Goal: Information Seeking & Learning: Learn about a topic

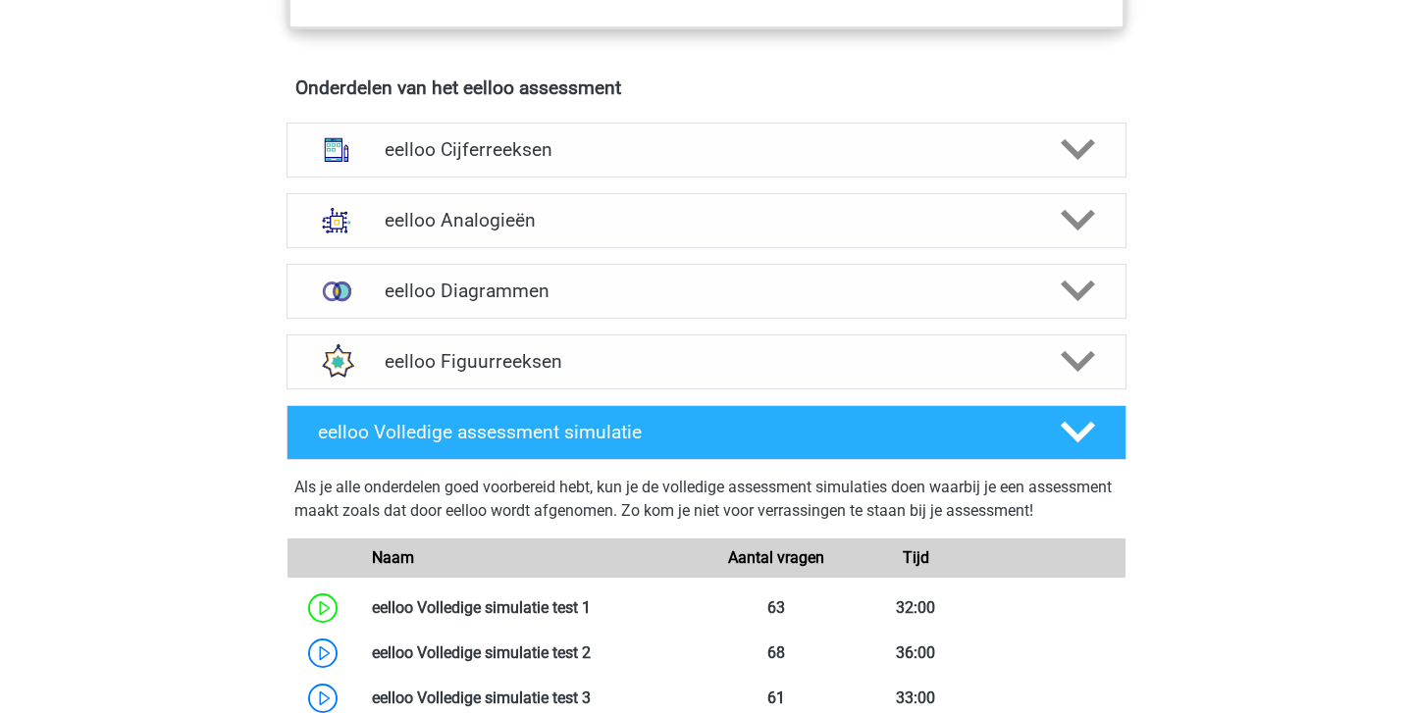
scroll to position [1202, 0]
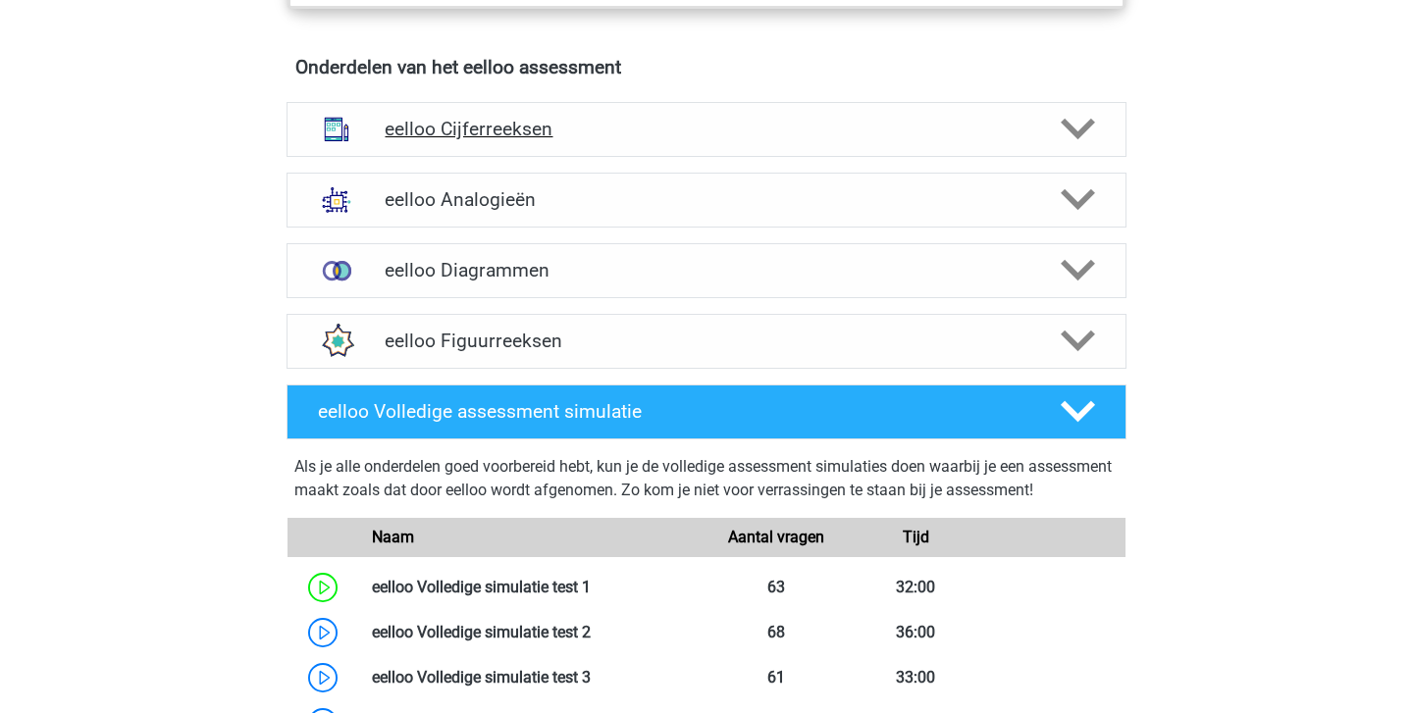
click at [565, 134] on h4 "eelloo Cijferreeksen" at bounding box center [706, 129] width 643 height 23
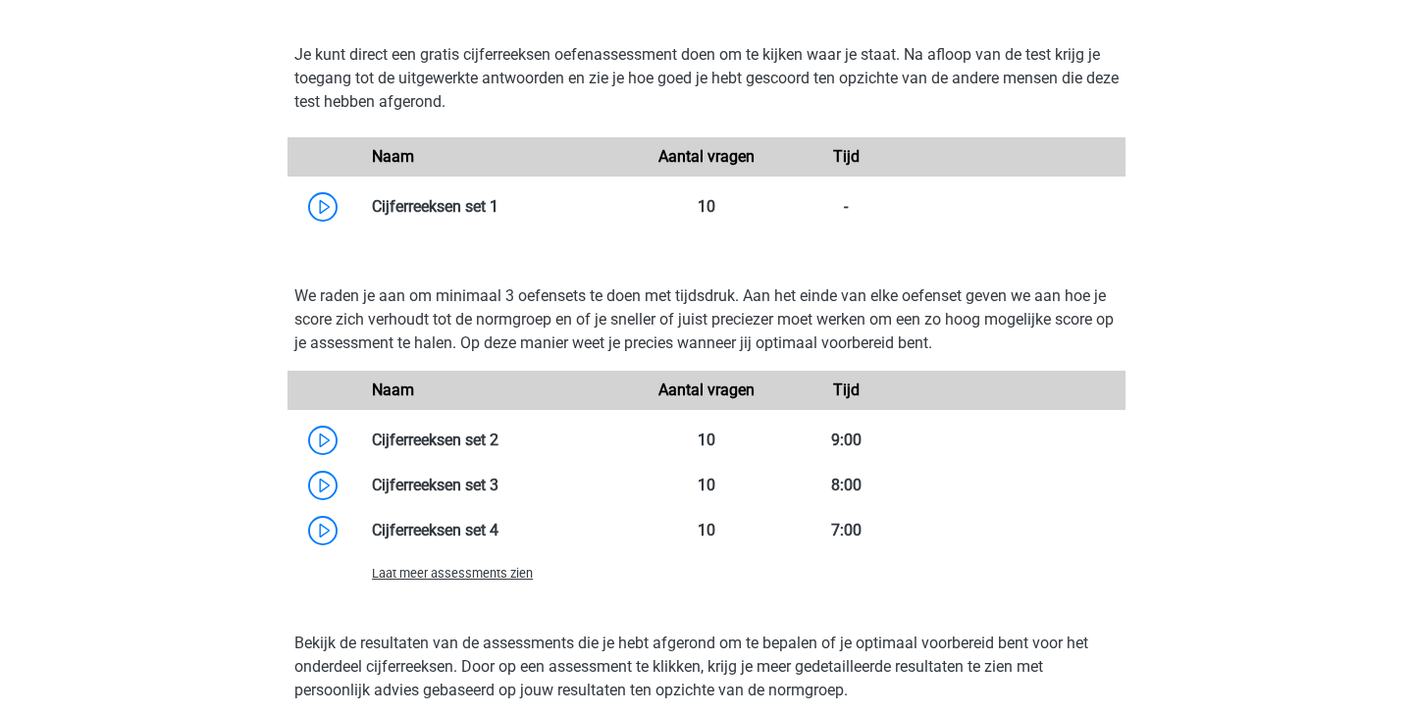
scroll to position [1723, 0]
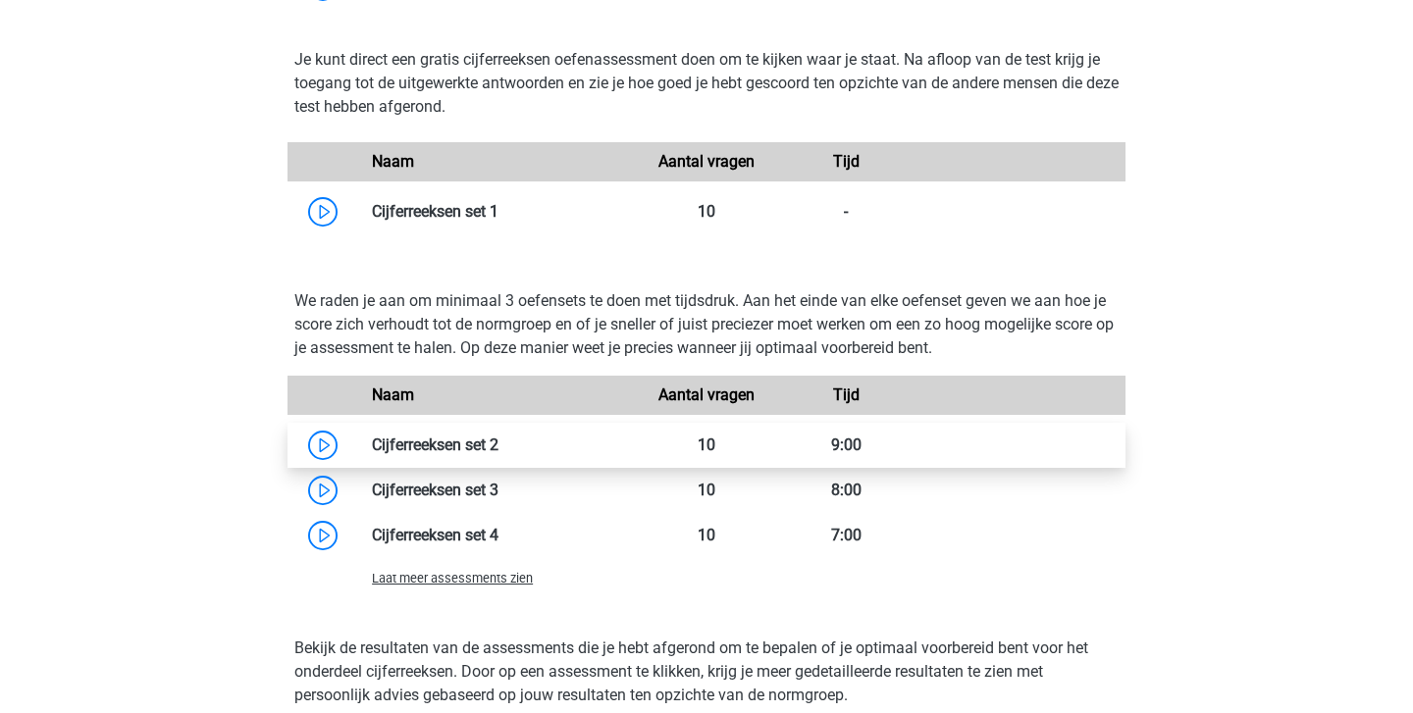
click at [498, 446] on link at bounding box center [498, 445] width 0 height 19
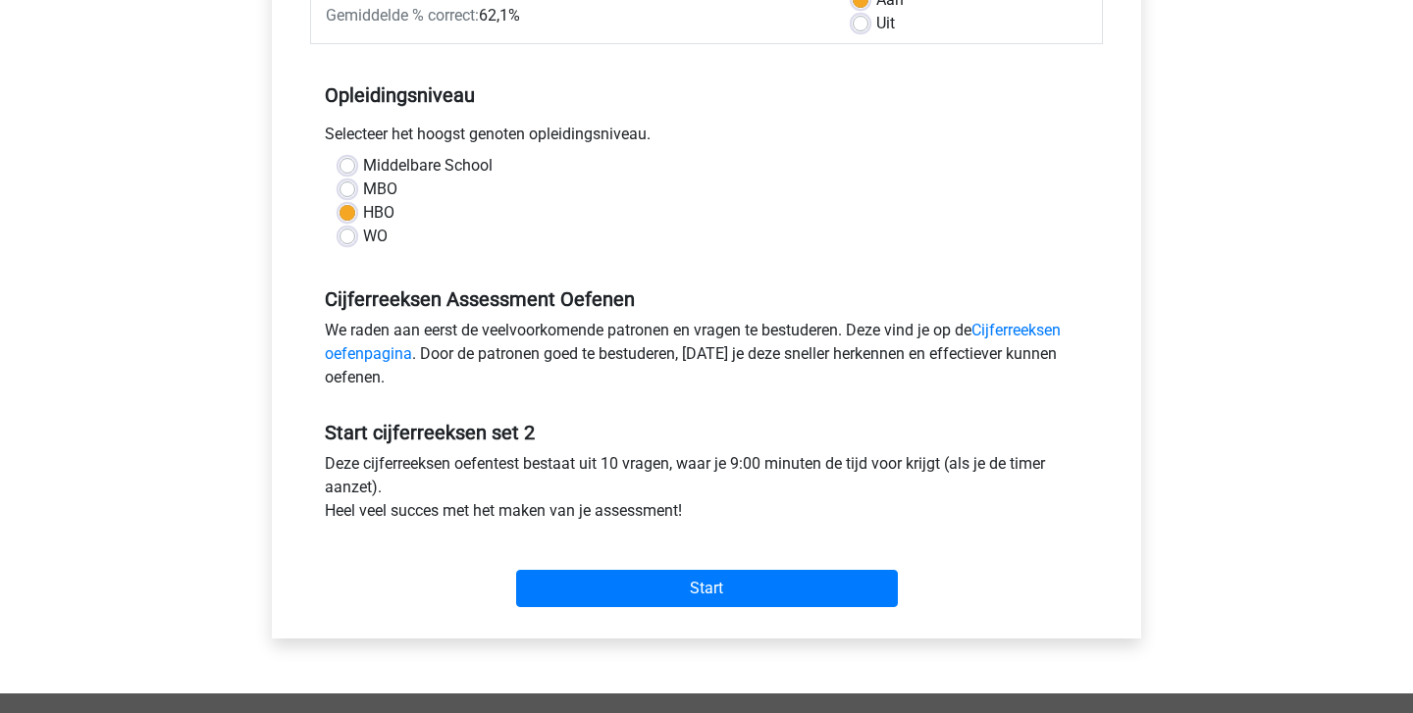
scroll to position [343, 0]
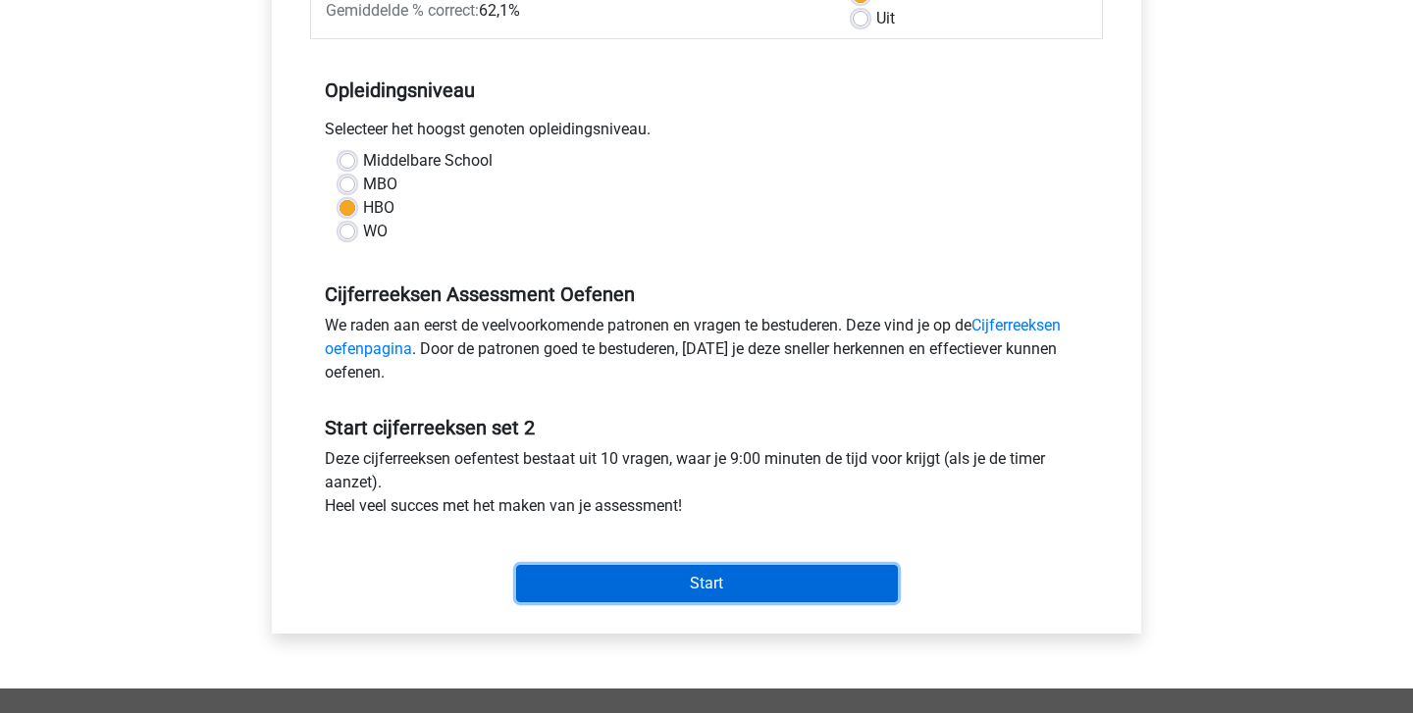
click at [704, 578] on input "Start" at bounding box center [707, 583] width 382 height 37
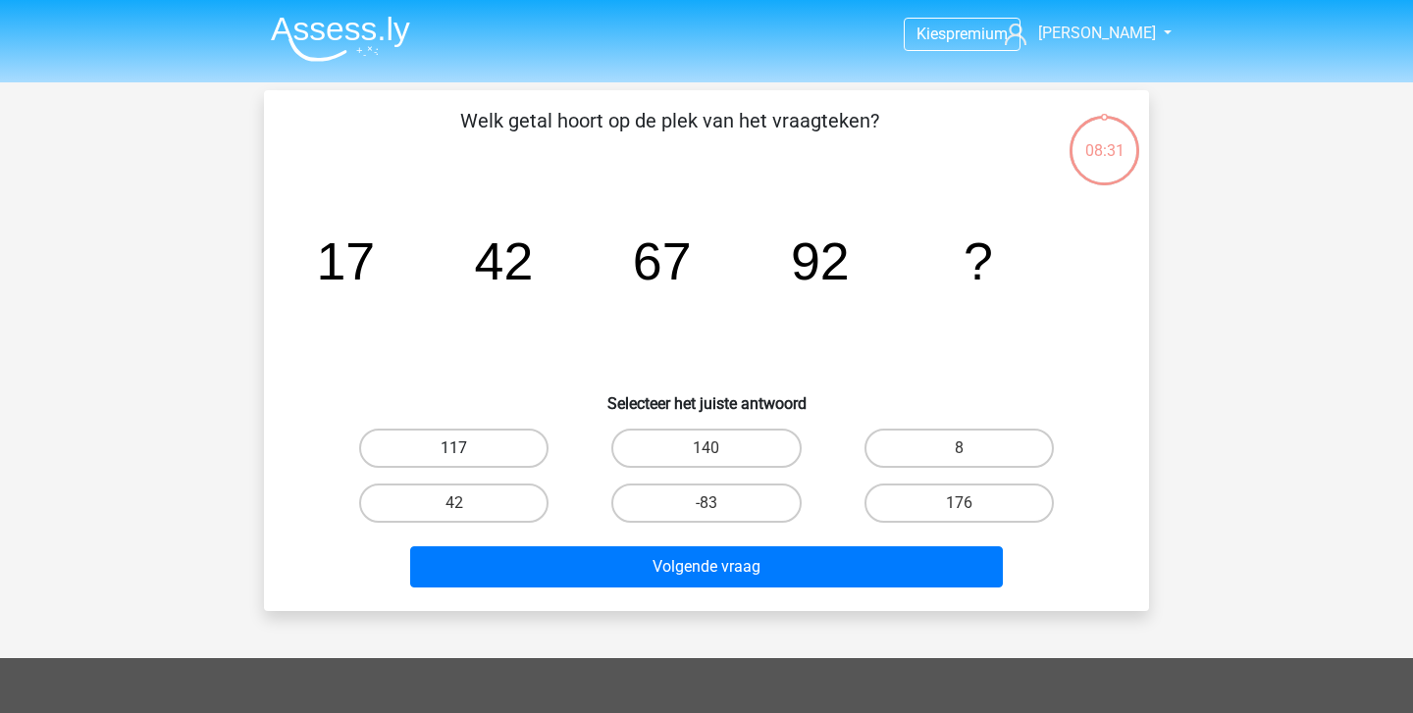
click at [470, 442] on label "117" at bounding box center [453, 448] width 189 height 39
click at [467, 448] on input "117" at bounding box center [460, 454] width 13 height 13
radio input "true"
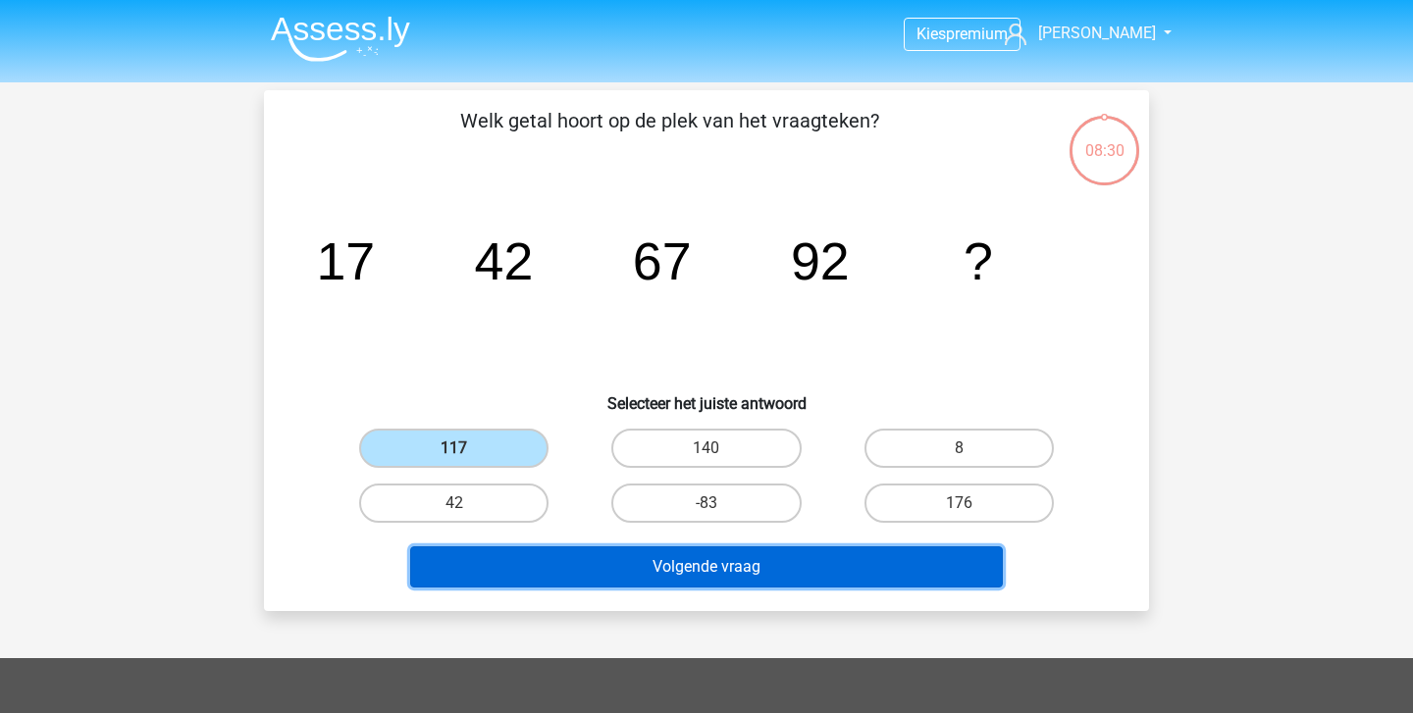
click at [667, 578] on button "Volgende vraag" at bounding box center [706, 566] width 593 height 41
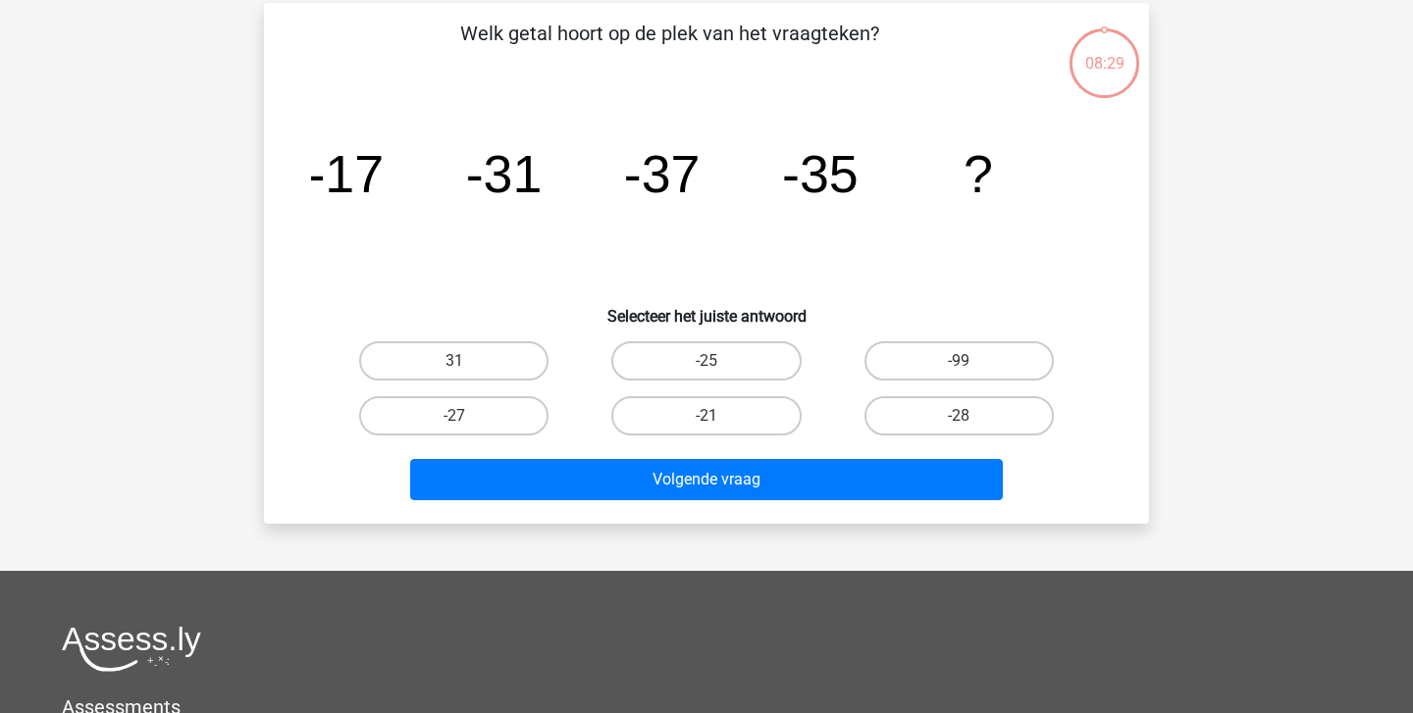
scroll to position [90, 0]
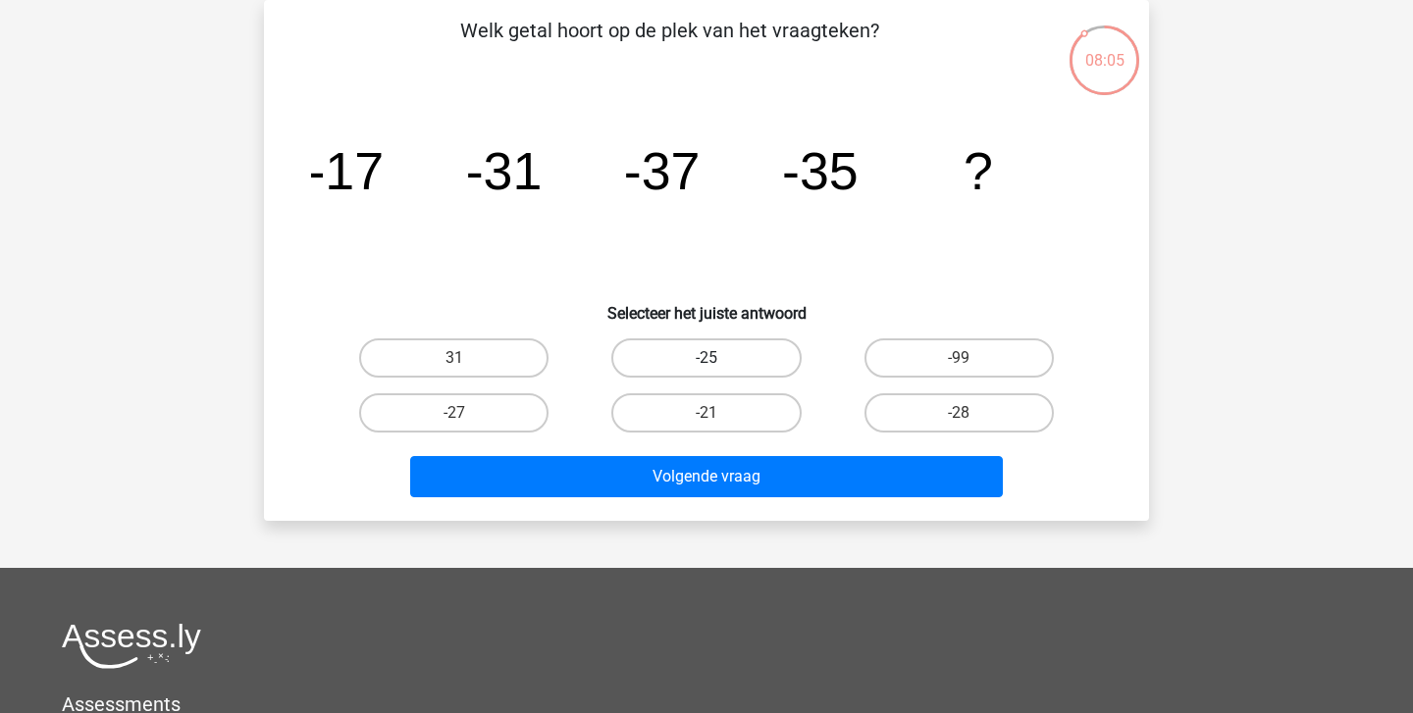
click at [680, 350] on label "-25" at bounding box center [705, 357] width 189 height 39
click at [706, 358] on input "-25" at bounding box center [712, 364] width 13 height 13
radio input "true"
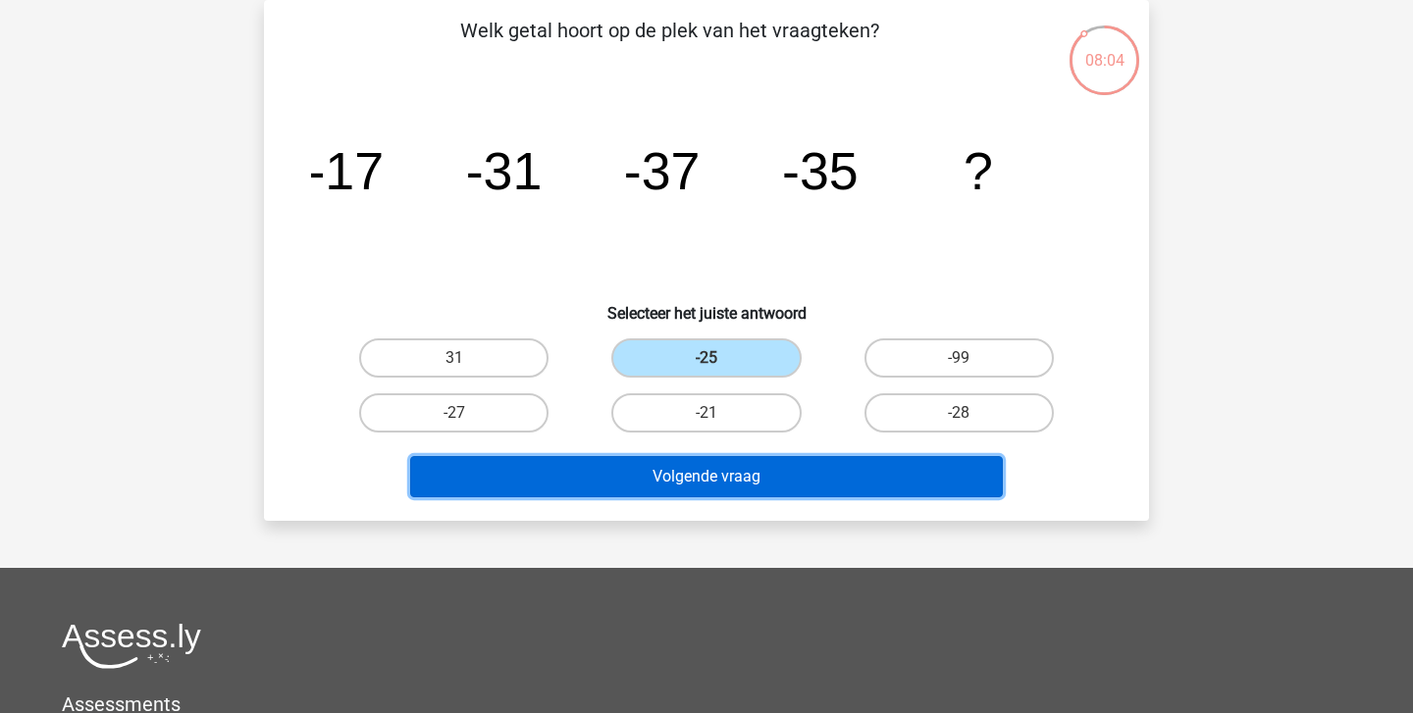
click at [687, 484] on button "Volgende vraag" at bounding box center [706, 476] width 593 height 41
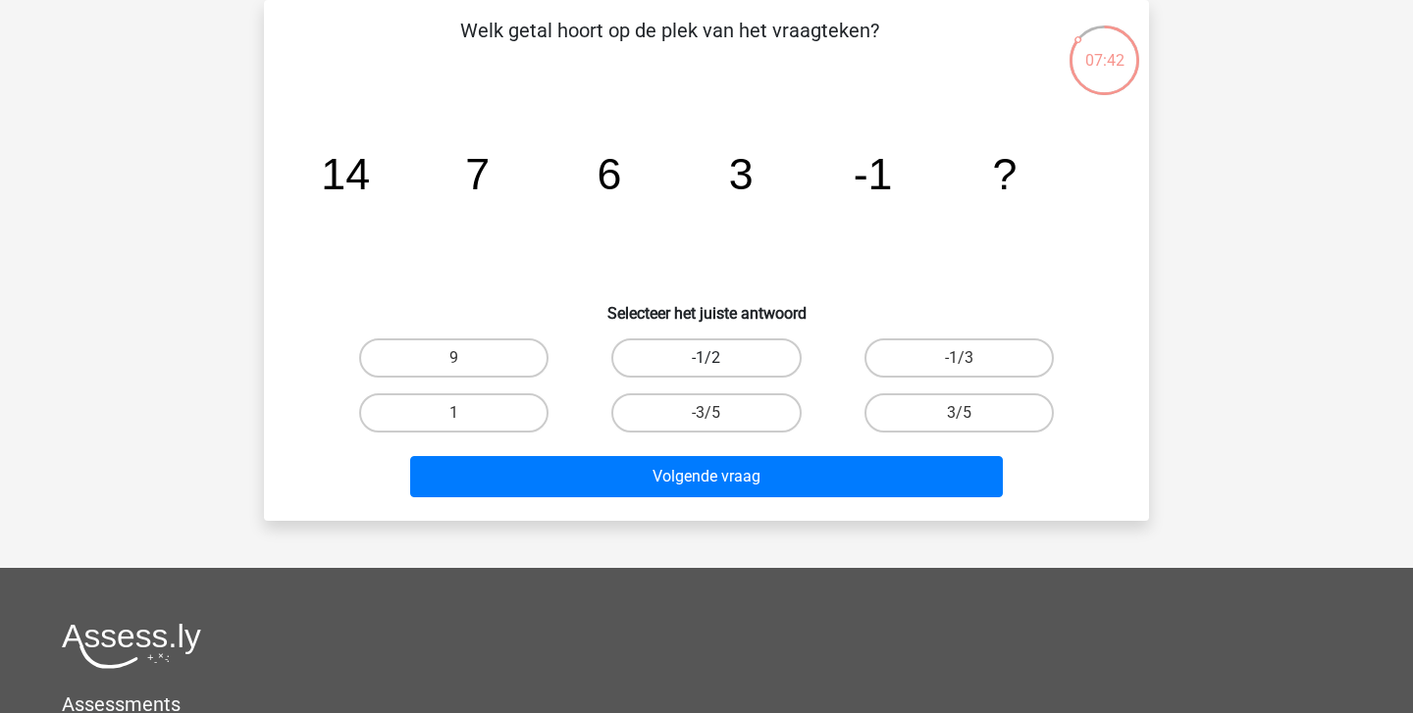
click at [706, 357] on label "-1/2" at bounding box center [705, 357] width 189 height 39
click at [706, 358] on input "-1/2" at bounding box center [712, 364] width 13 height 13
radio input "true"
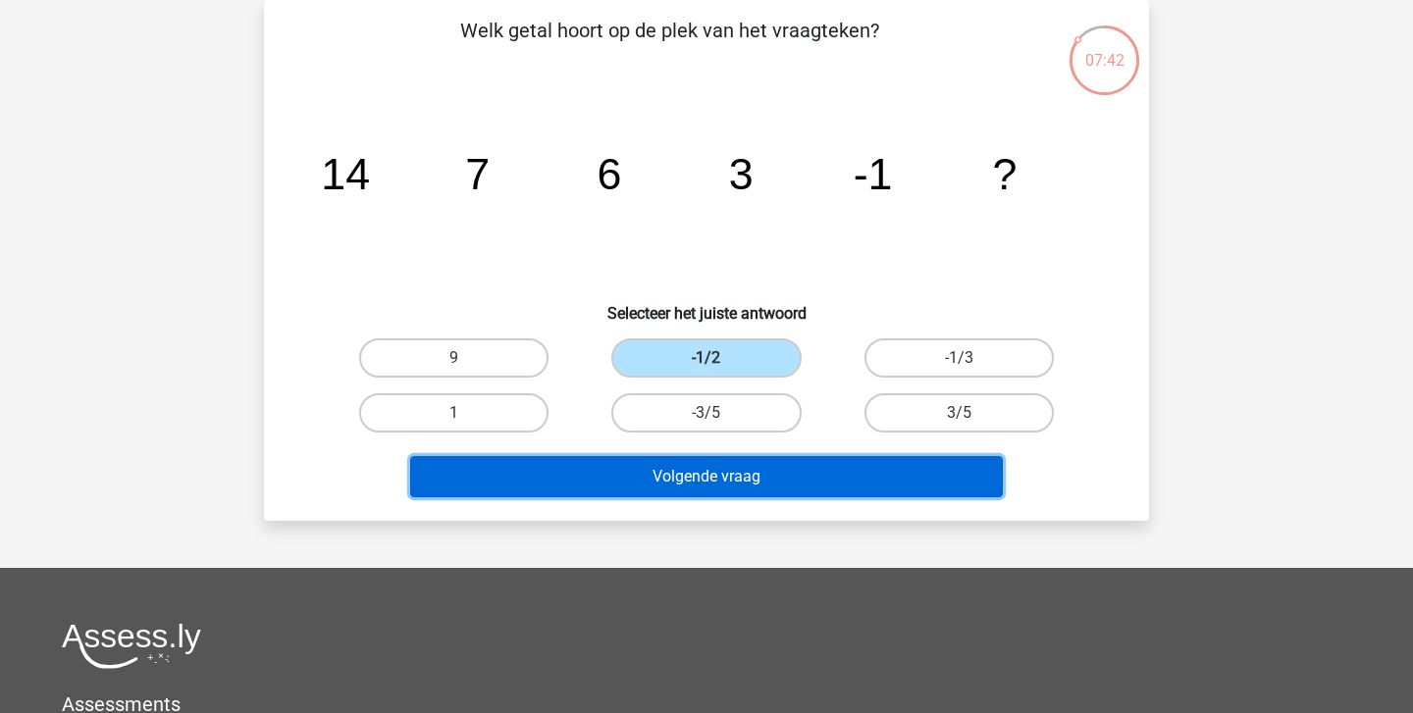
click at [713, 465] on button "Volgende vraag" at bounding box center [706, 476] width 593 height 41
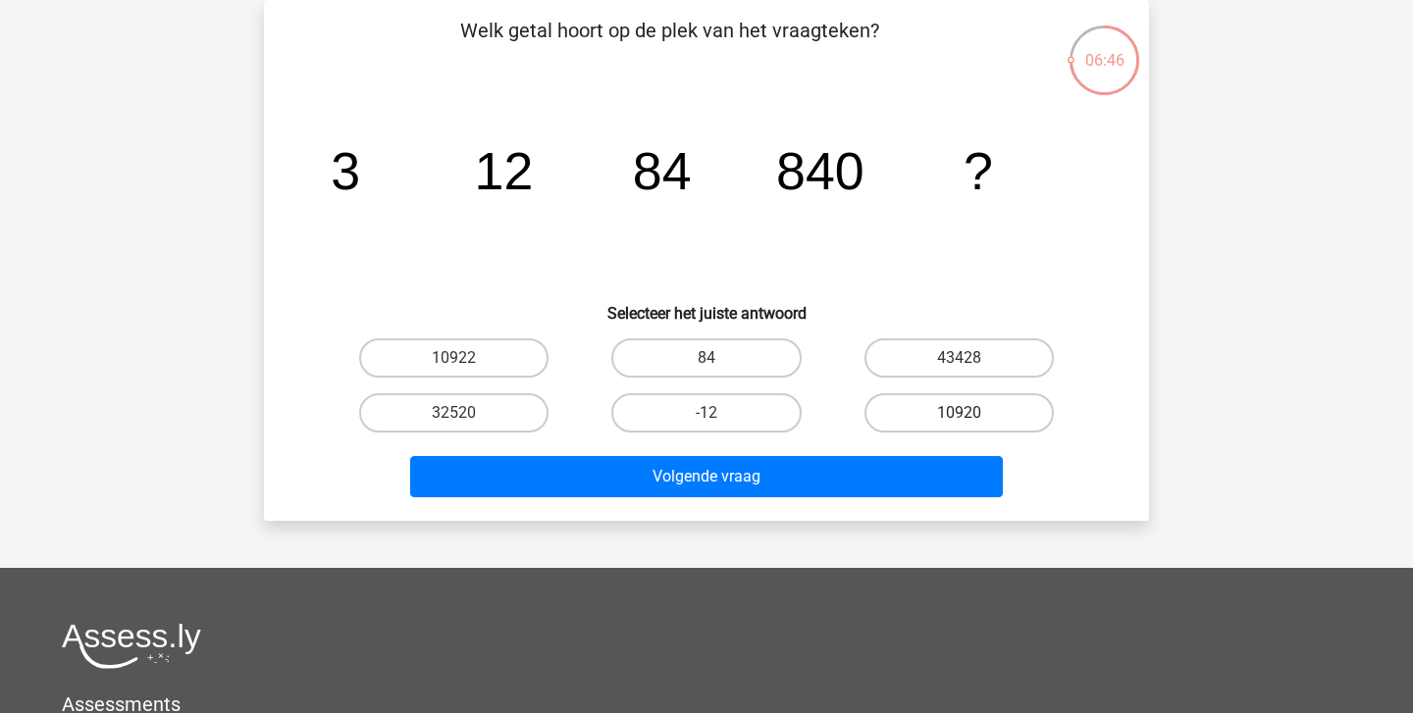
click at [930, 411] on label "10920" at bounding box center [958, 412] width 189 height 39
click at [958, 413] on input "10920" at bounding box center [964, 419] width 13 height 13
radio input "true"
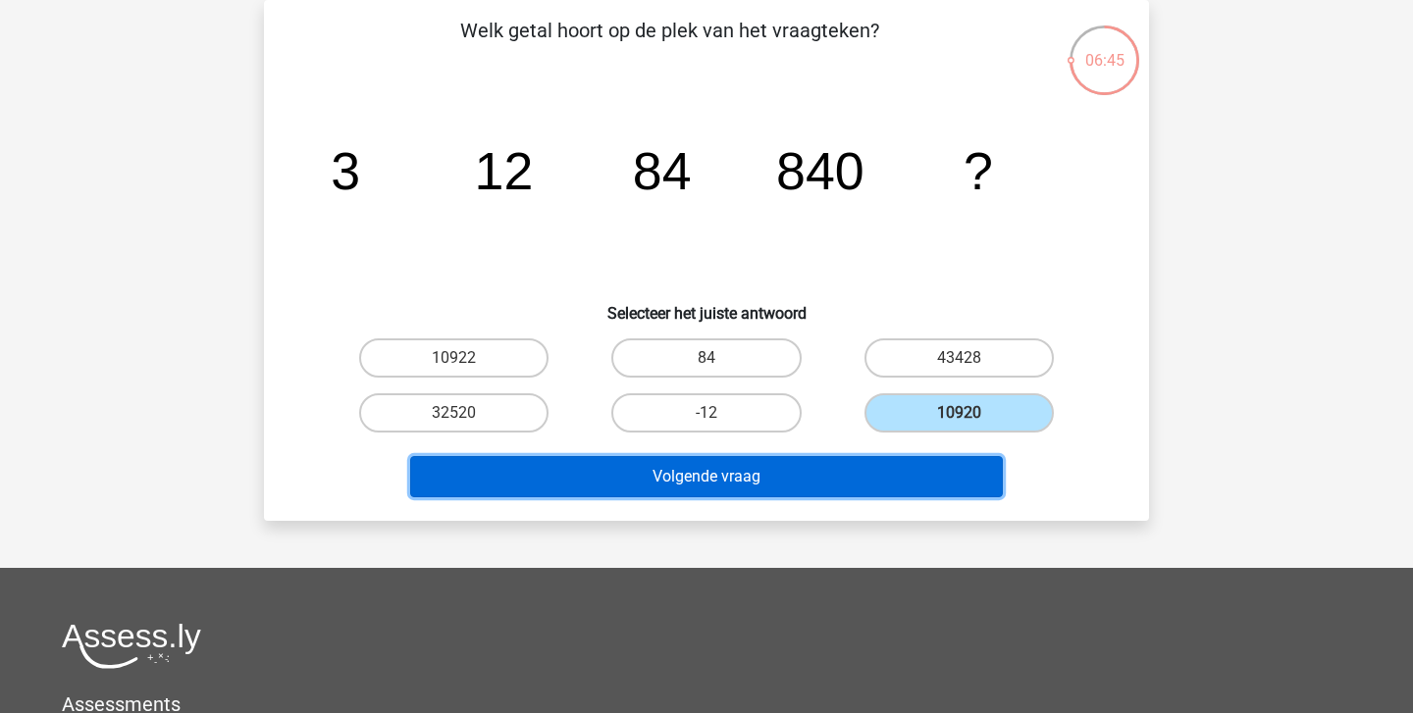
click at [797, 479] on button "Volgende vraag" at bounding box center [706, 476] width 593 height 41
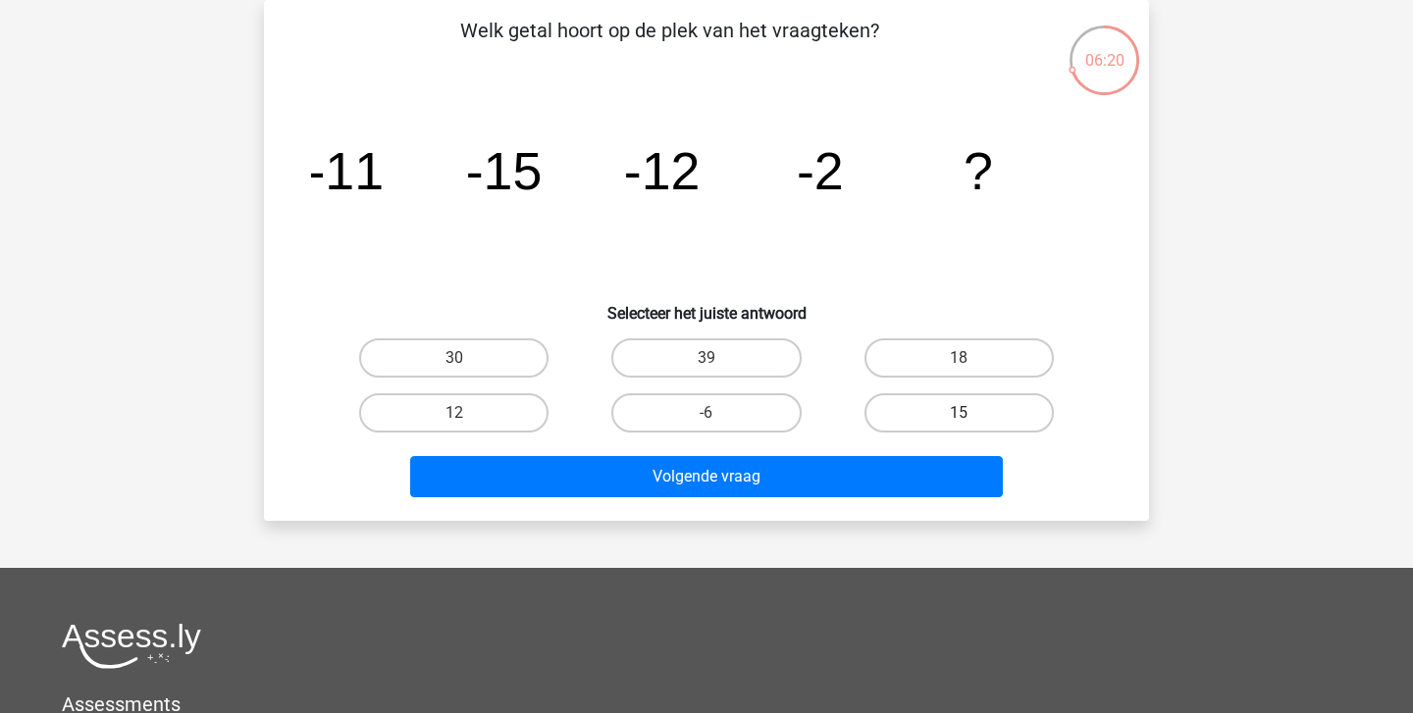
click at [921, 407] on label "15" at bounding box center [958, 412] width 189 height 39
click at [958, 413] on input "15" at bounding box center [964, 419] width 13 height 13
radio input "true"
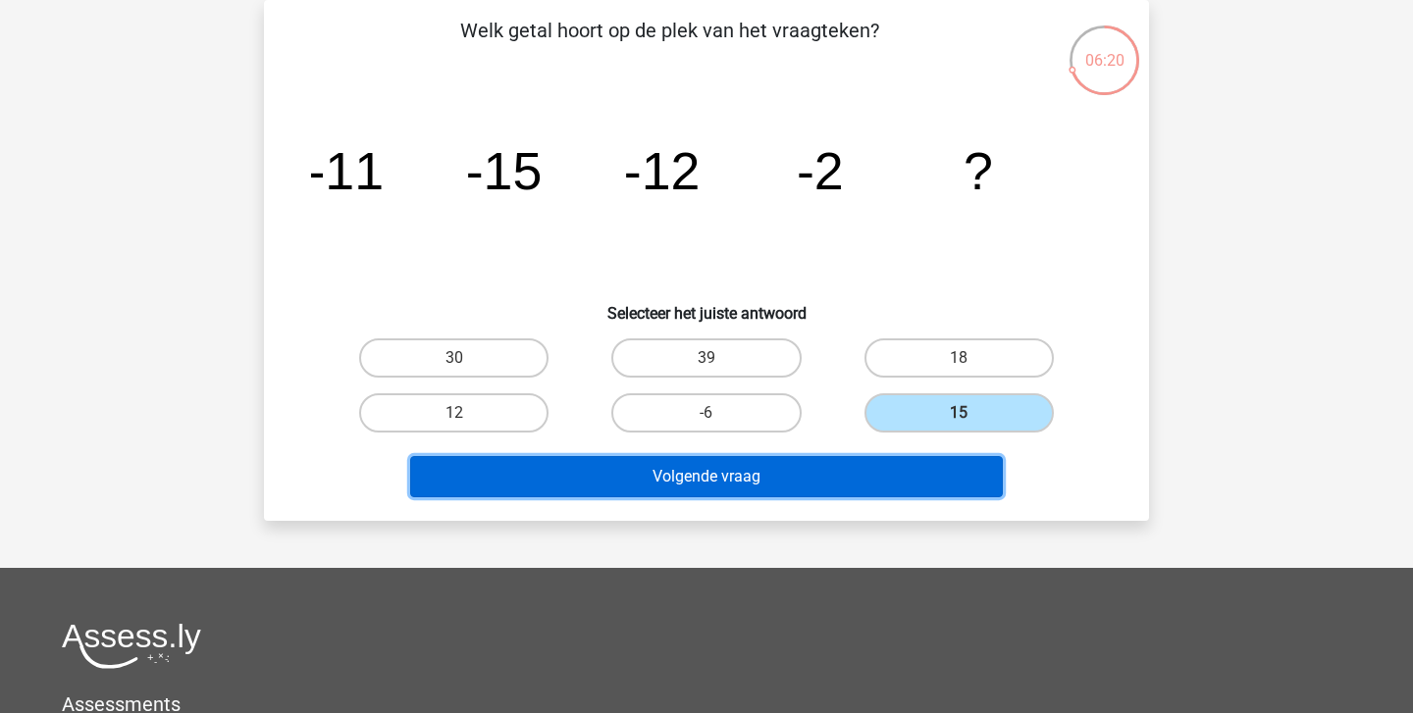
click at [868, 462] on button "Volgende vraag" at bounding box center [706, 476] width 593 height 41
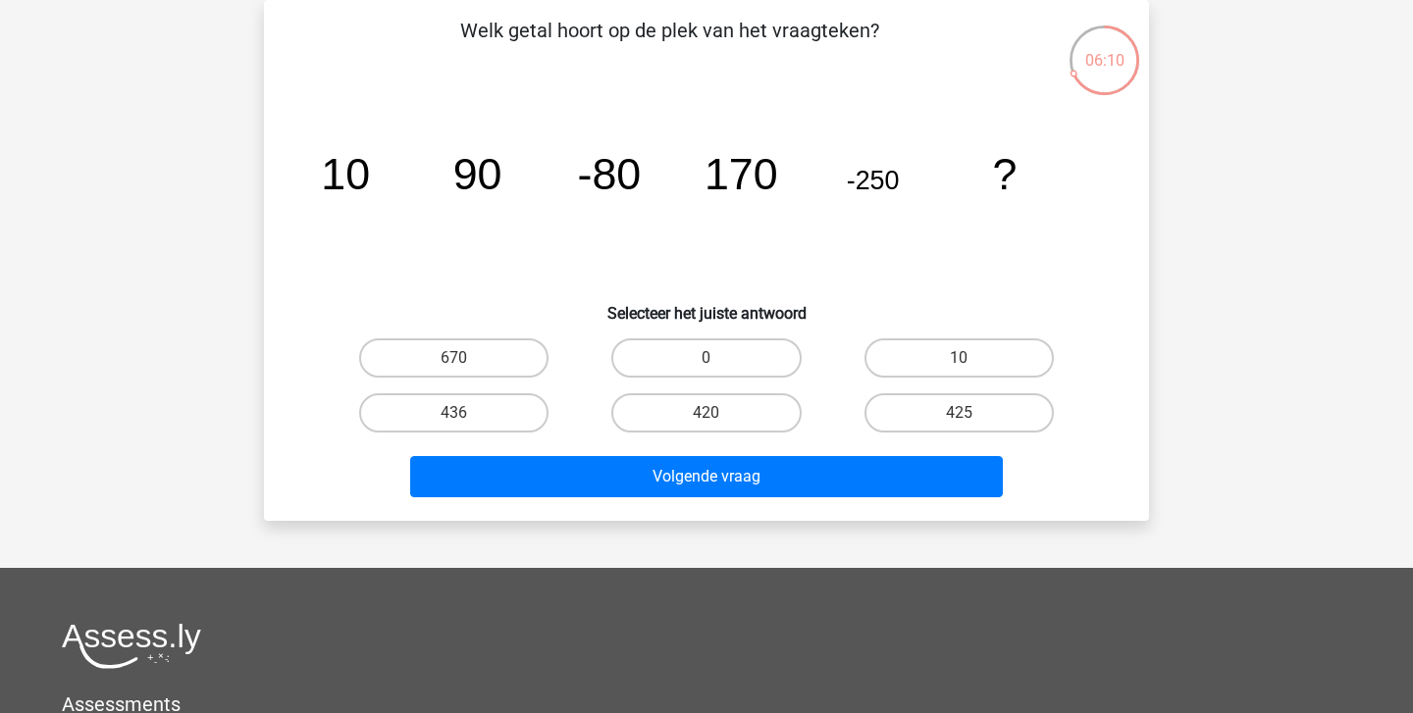
click at [448, 230] on icon "image/svg+xml 10 90 -80 170 -250 ?" at bounding box center [706, 189] width 791 height 198
click at [720, 409] on label "420" at bounding box center [705, 412] width 189 height 39
click at [719, 413] on input "420" at bounding box center [712, 419] width 13 height 13
radio input "true"
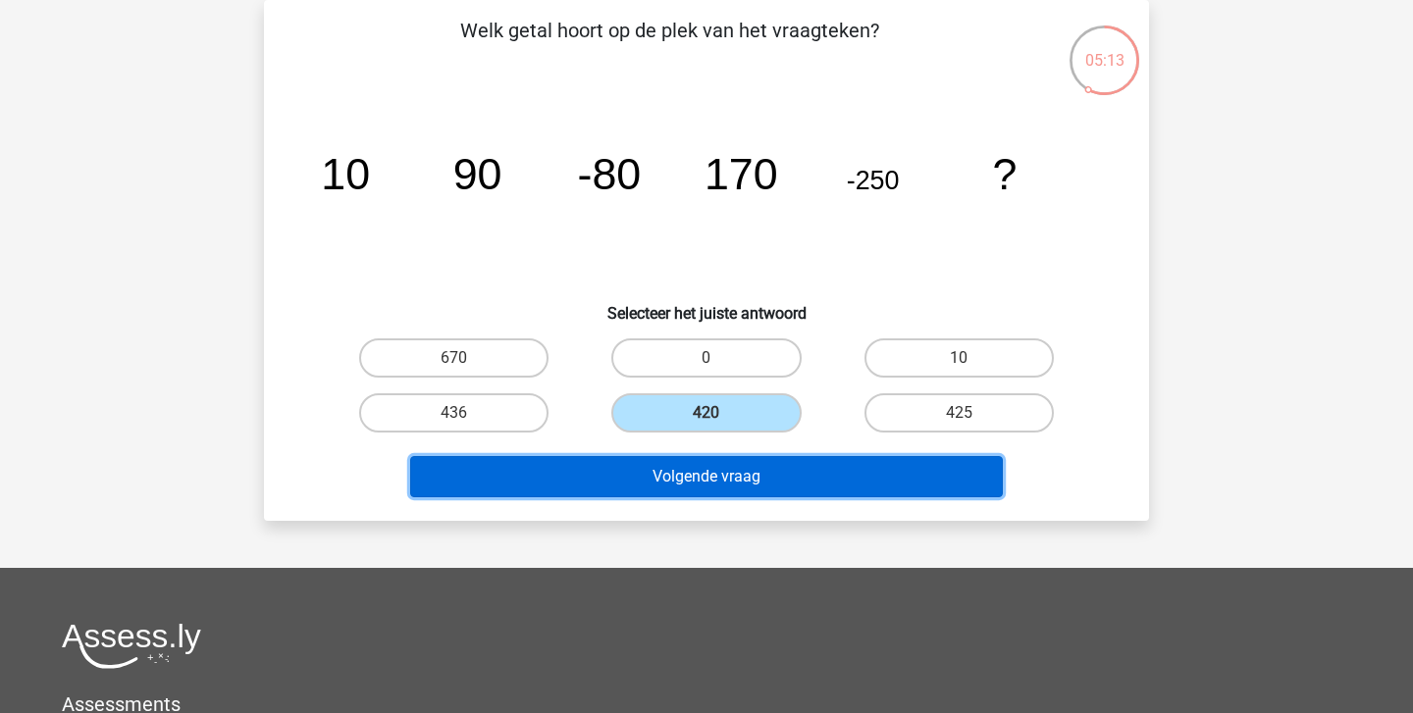
click at [716, 484] on button "Volgende vraag" at bounding box center [706, 476] width 593 height 41
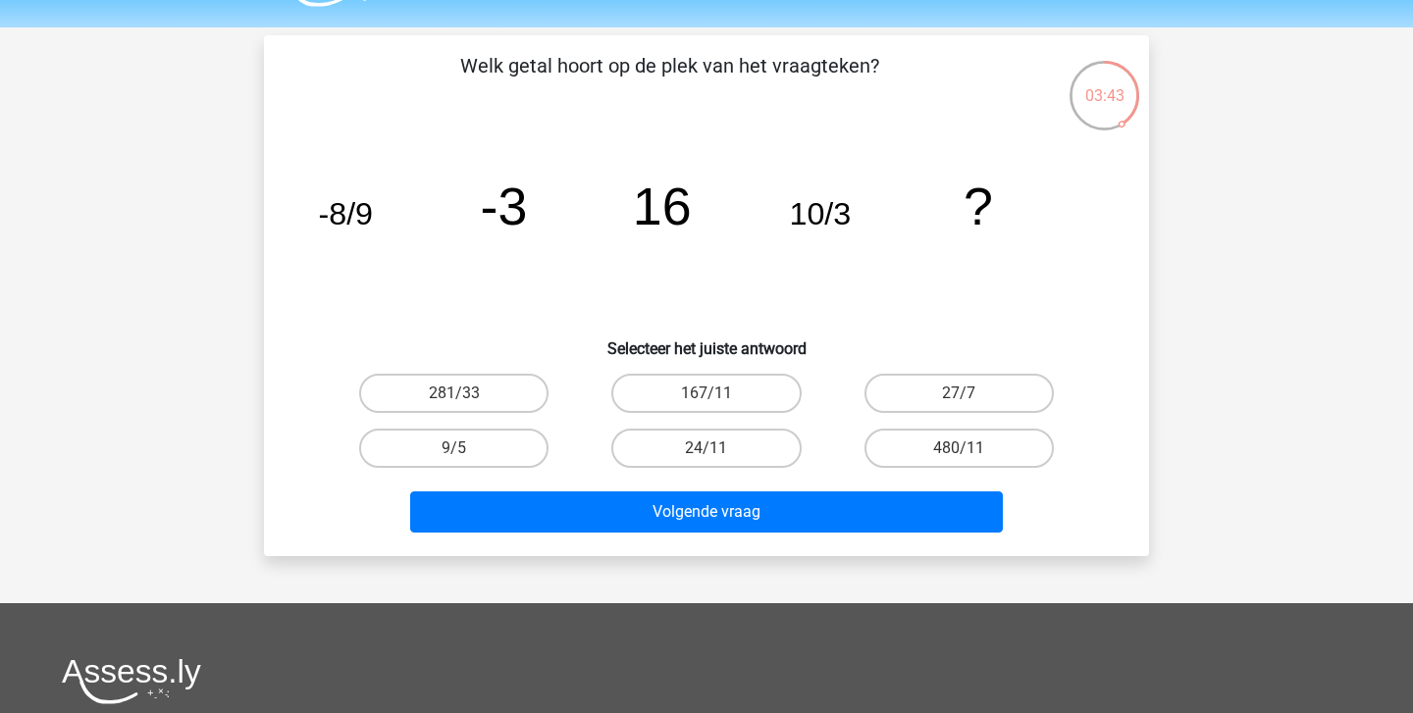
scroll to position [65, 0]
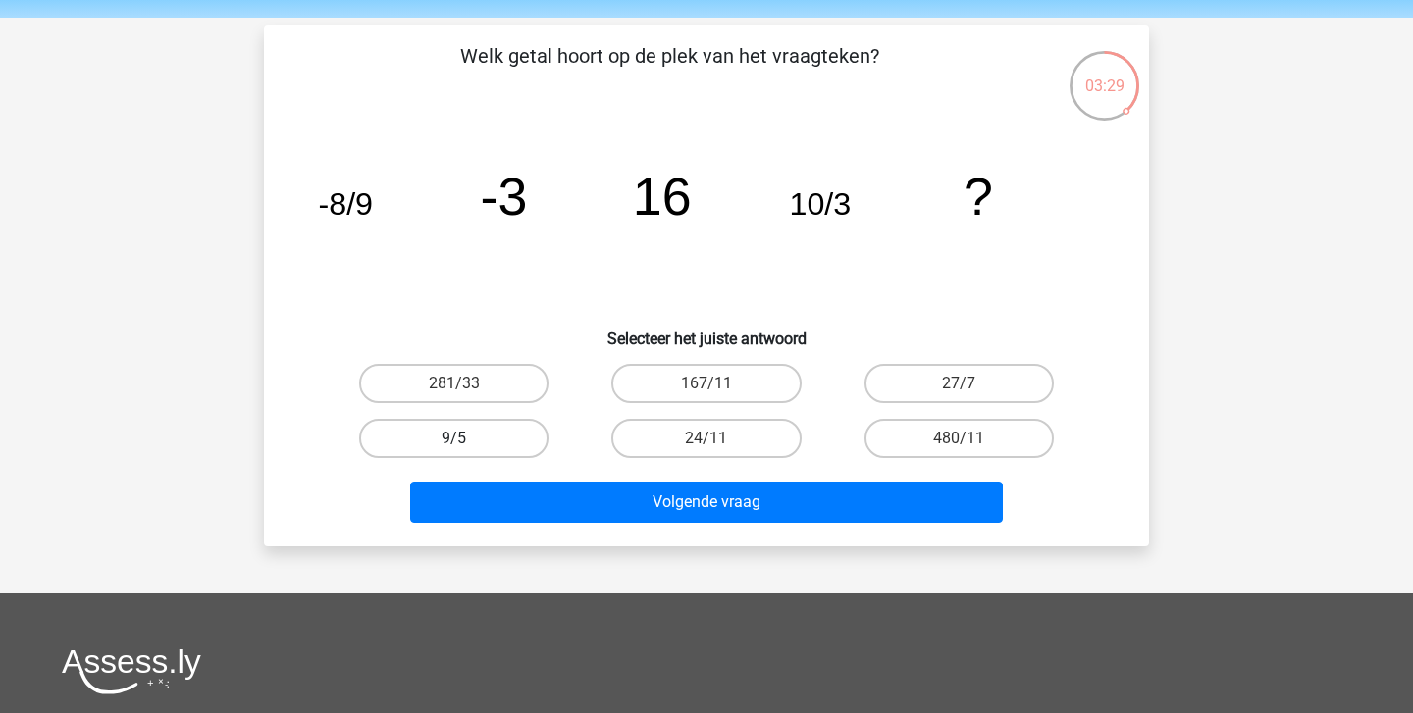
click at [470, 427] on label "9/5" at bounding box center [453, 438] width 189 height 39
click at [467, 438] on input "9/5" at bounding box center [460, 444] width 13 height 13
radio input "true"
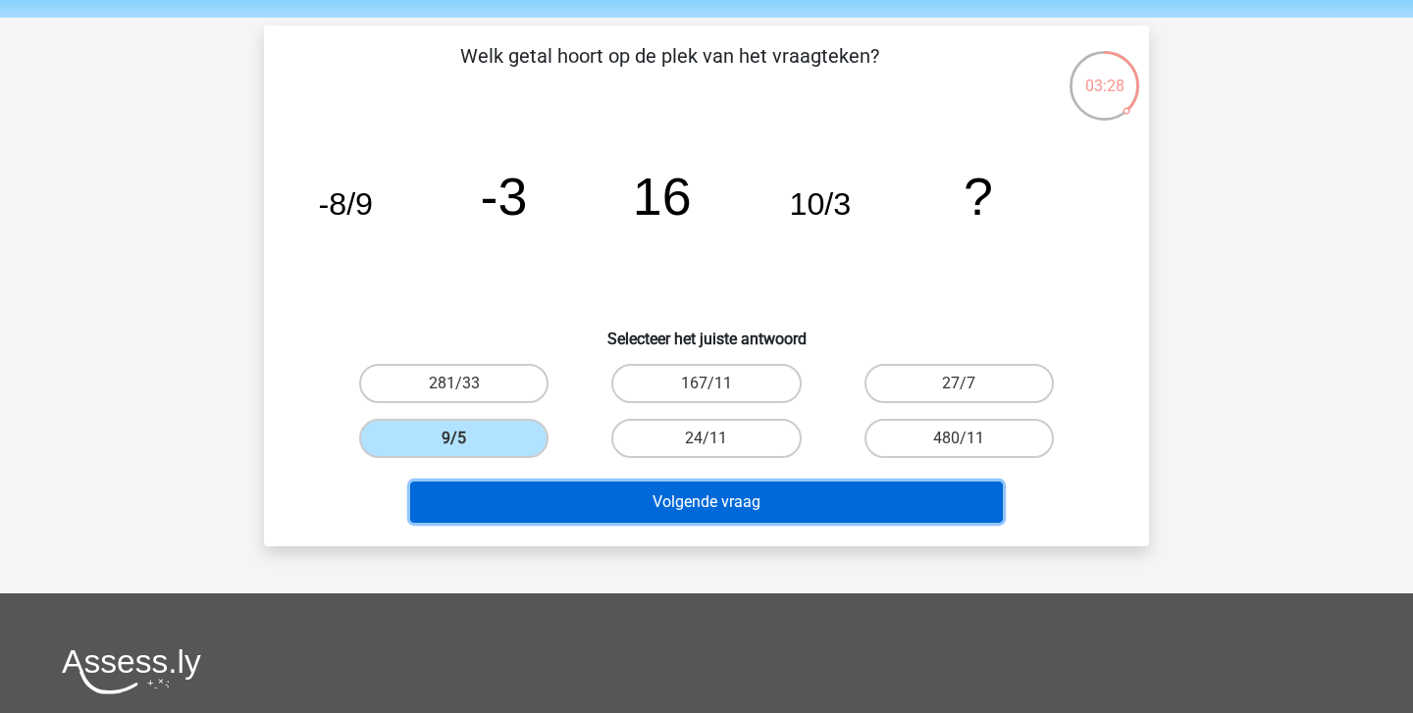
click at [612, 490] on button "Volgende vraag" at bounding box center [706, 502] width 593 height 41
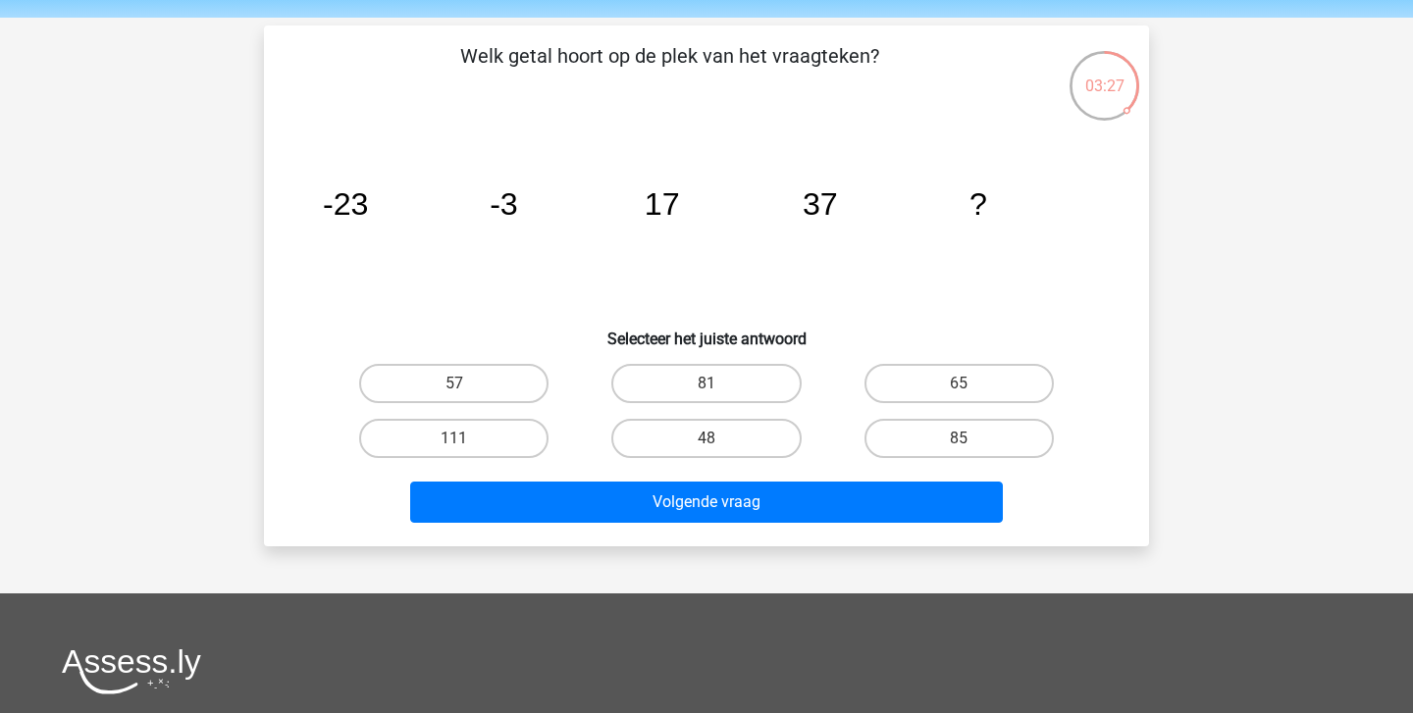
scroll to position [90, 0]
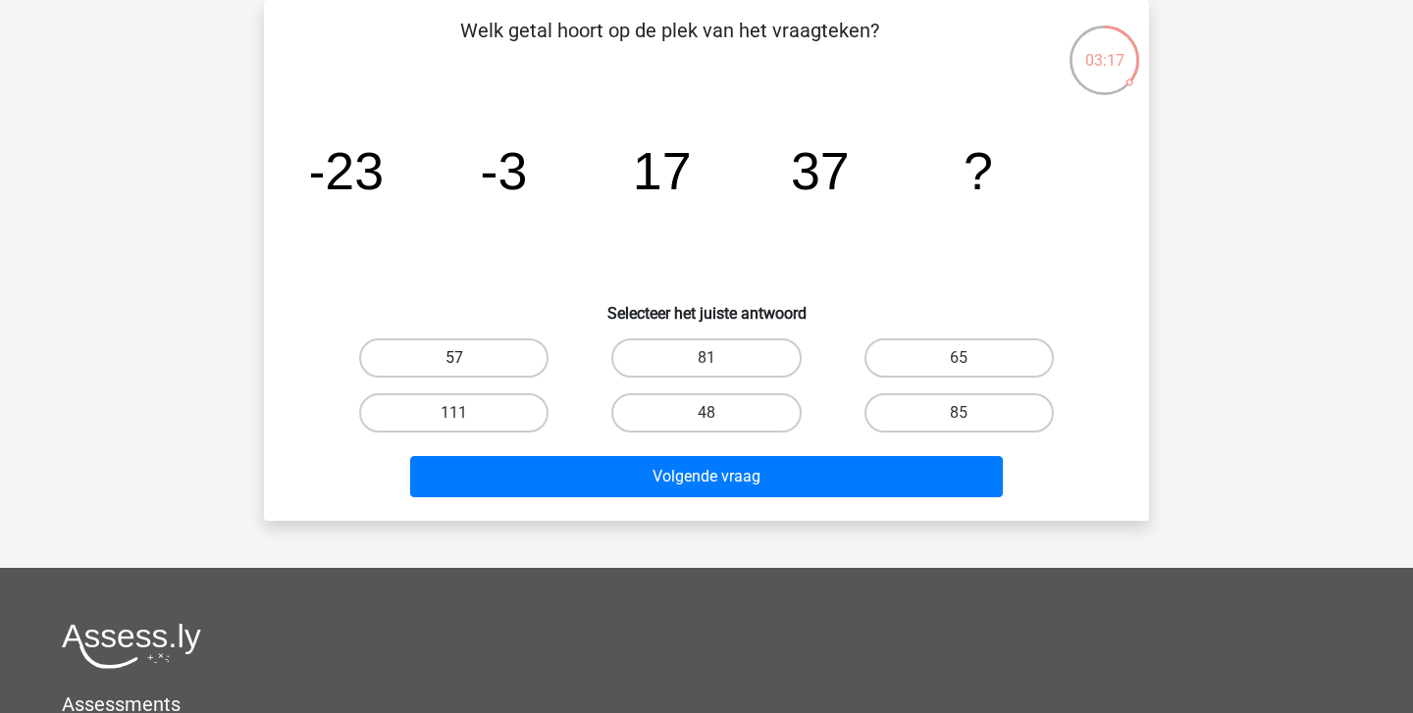
click at [514, 360] on label "57" at bounding box center [453, 357] width 189 height 39
click at [467, 360] on input "57" at bounding box center [460, 364] width 13 height 13
radio input "true"
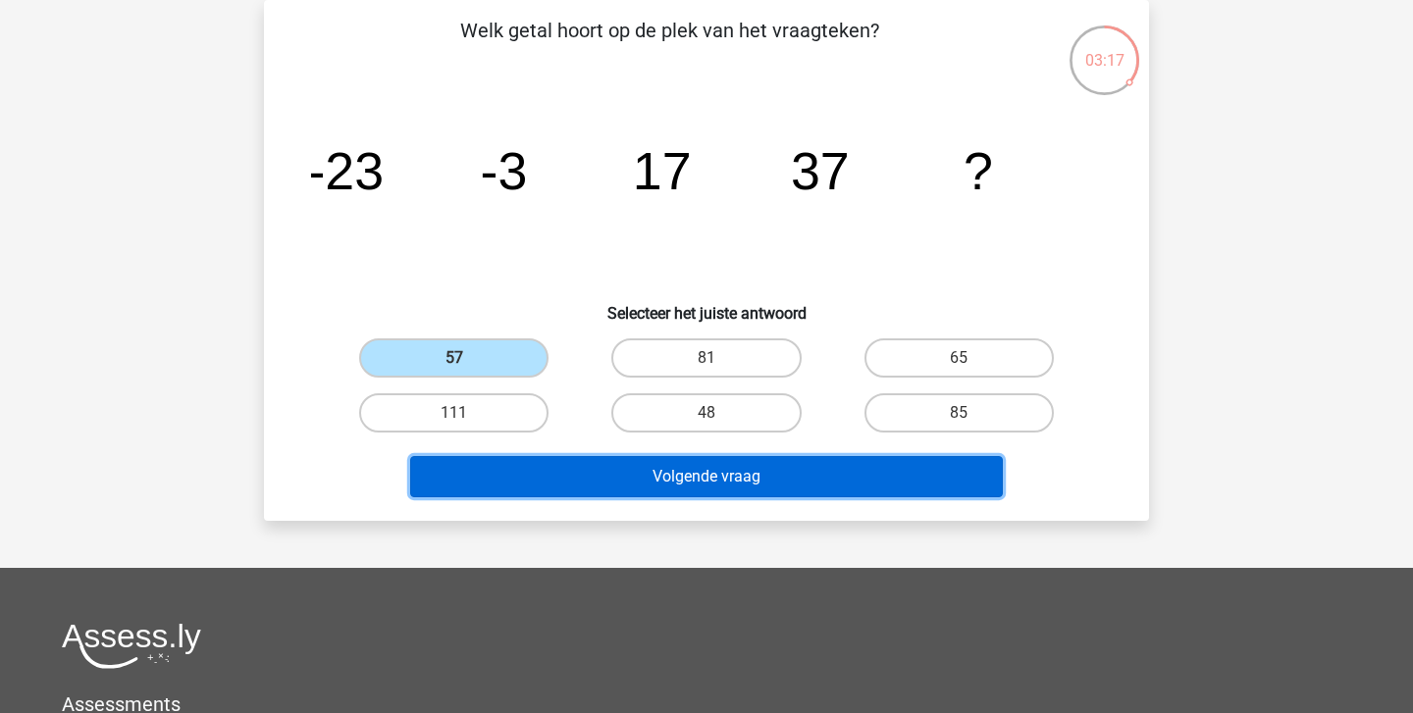
click at [623, 475] on button "Volgende vraag" at bounding box center [706, 476] width 593 height 41
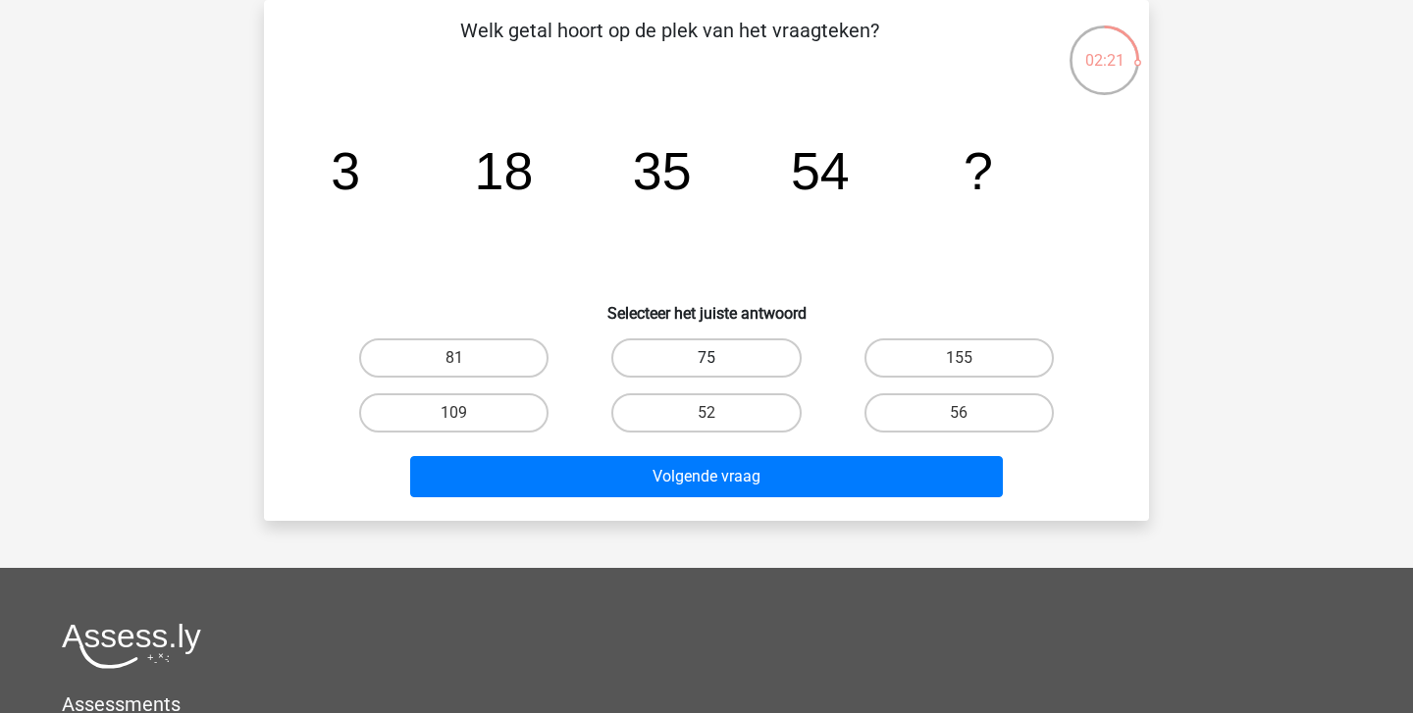
click at [717, 347] on label "75" at bounding box center [705, 357] width 189 height 39
click at [717, 358] on input "75" at bounding box center [712, 364] width 13 height 13
radio input "true"
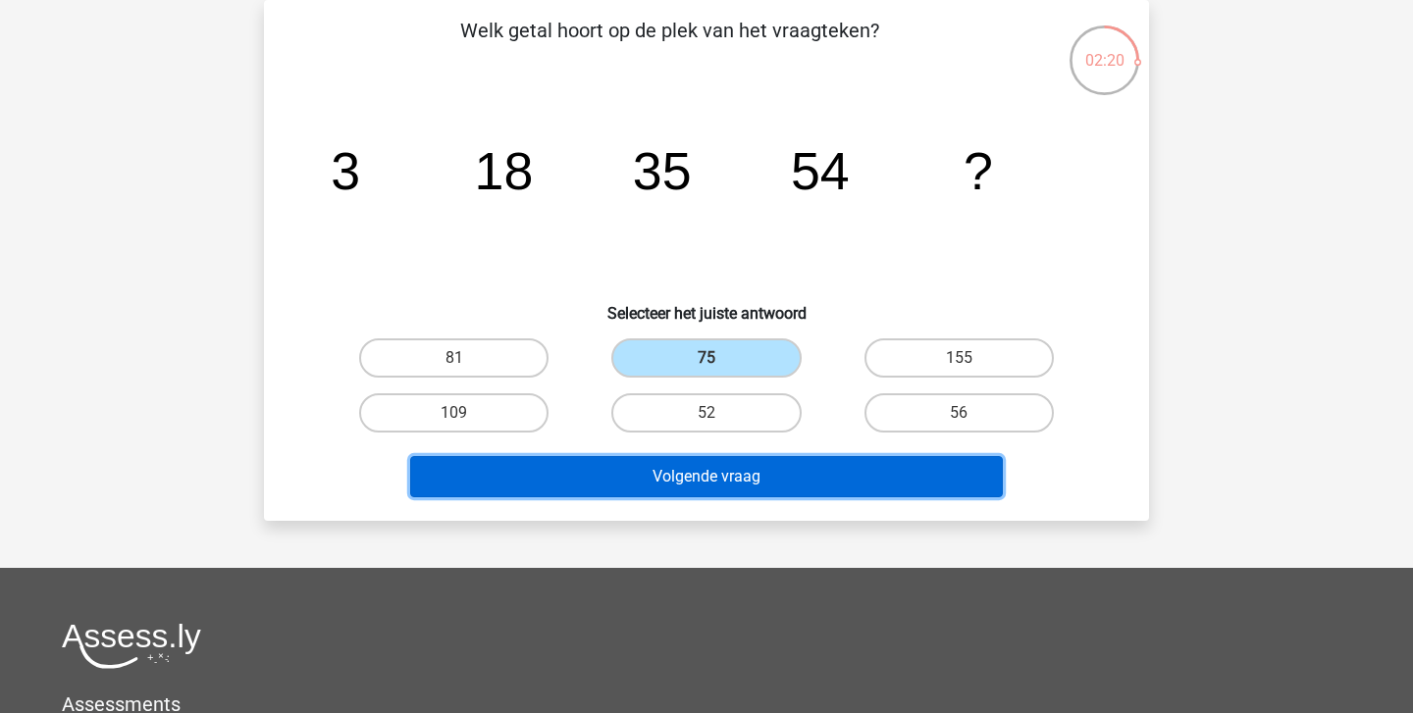
click at [705, 459] on button "Volgende vraag" at bounding box center [706, 476] width 593 height 41
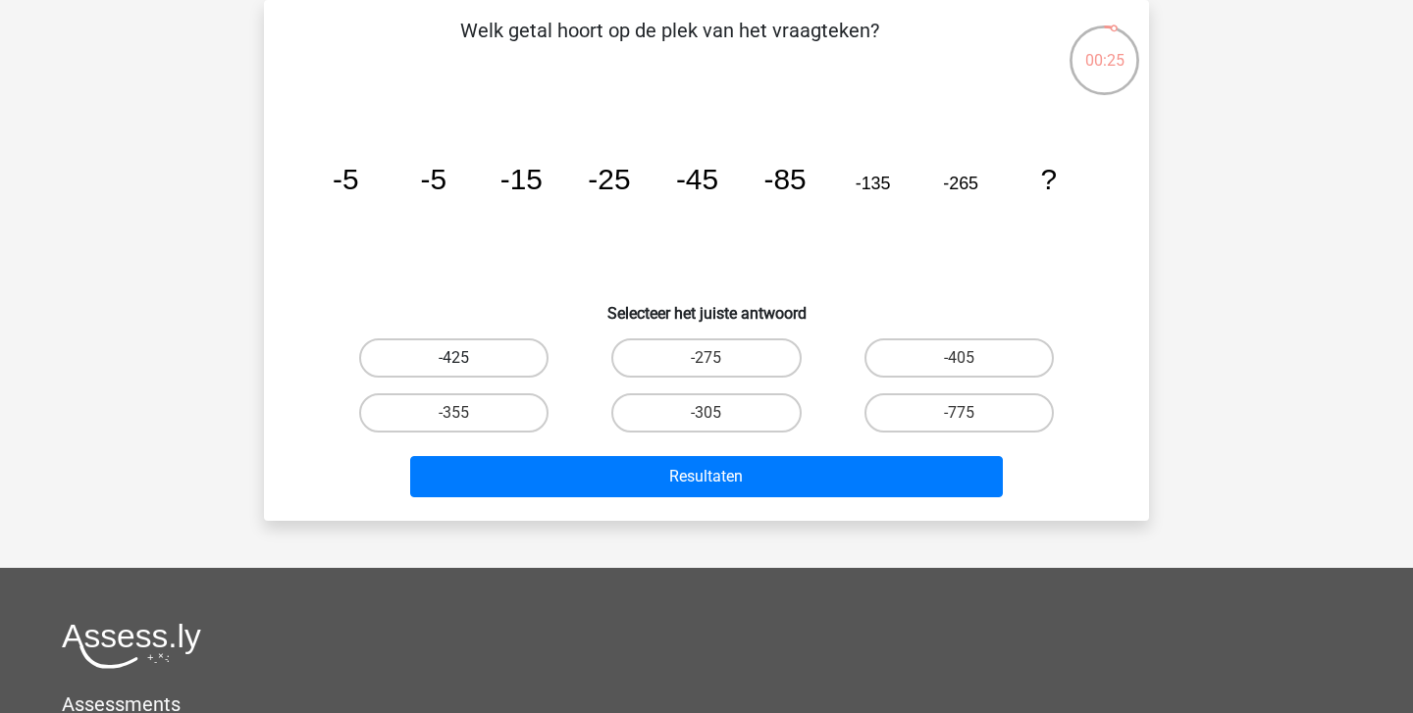
click at [506, 354] on label "-425" at bounding box center [453, 357] width 189 height 39
click at [467, 358] on input "-425" at bounding box center [460, 364] width 13 height 13
radio input "true"
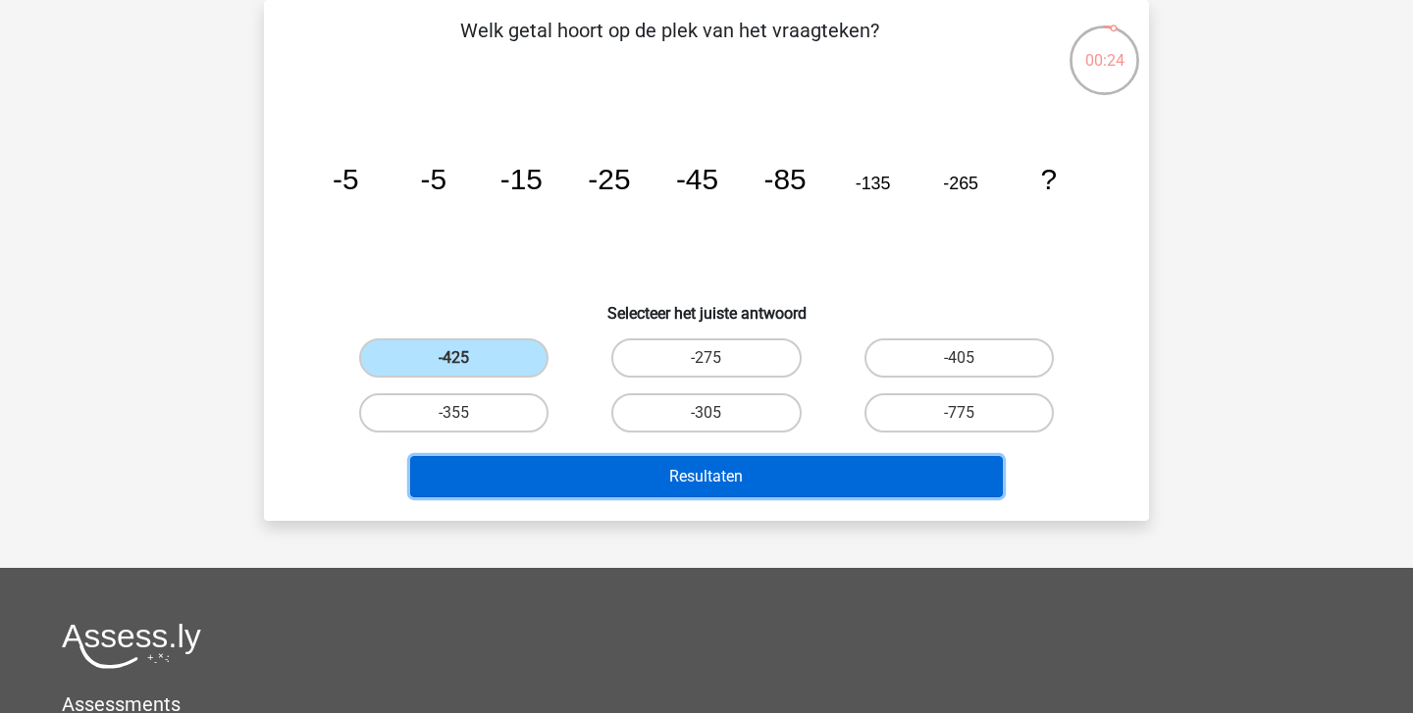
click at [649, 461] on button "Resultaten" at bounding box center [706, 476] width 593 height 41
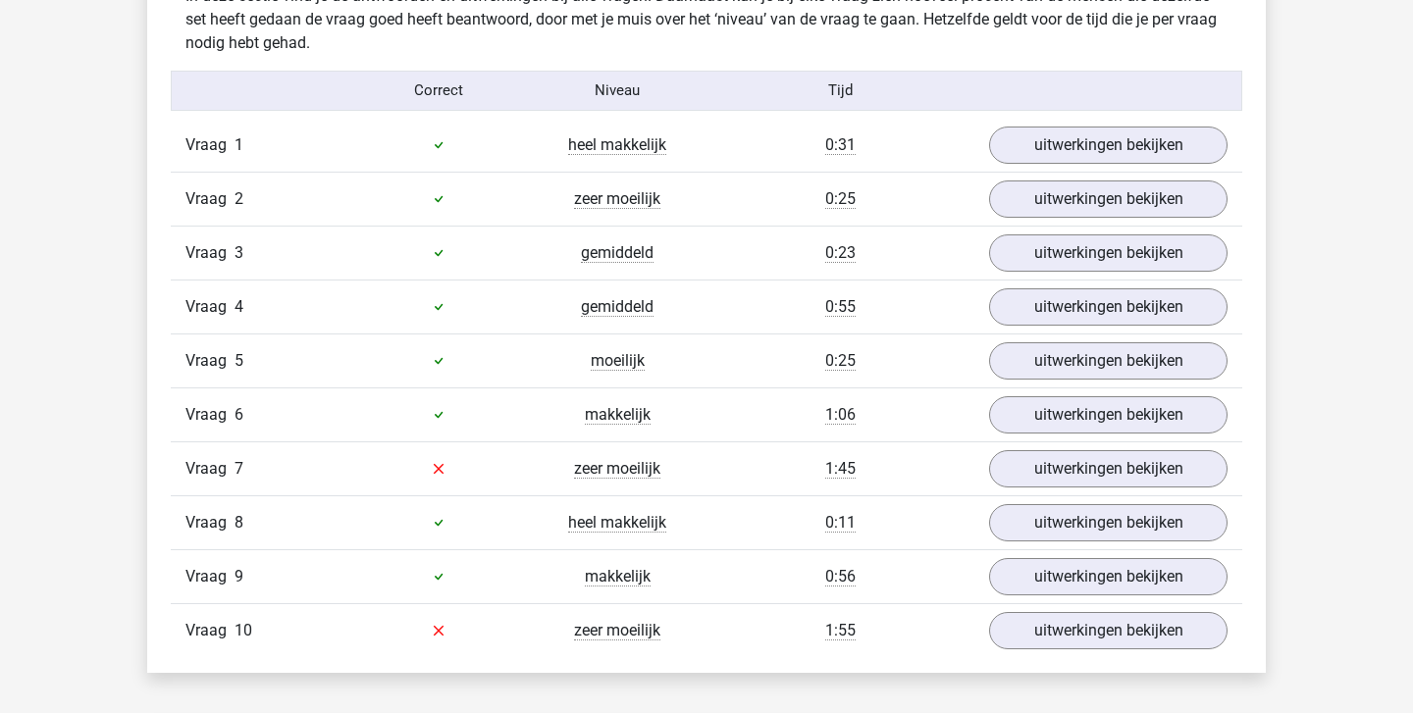
scroll to position [1575, 0]
click at [1074, 475] on link "uitwerkingen bekijken" at bounding box center [1108, 467] width 274 height 43
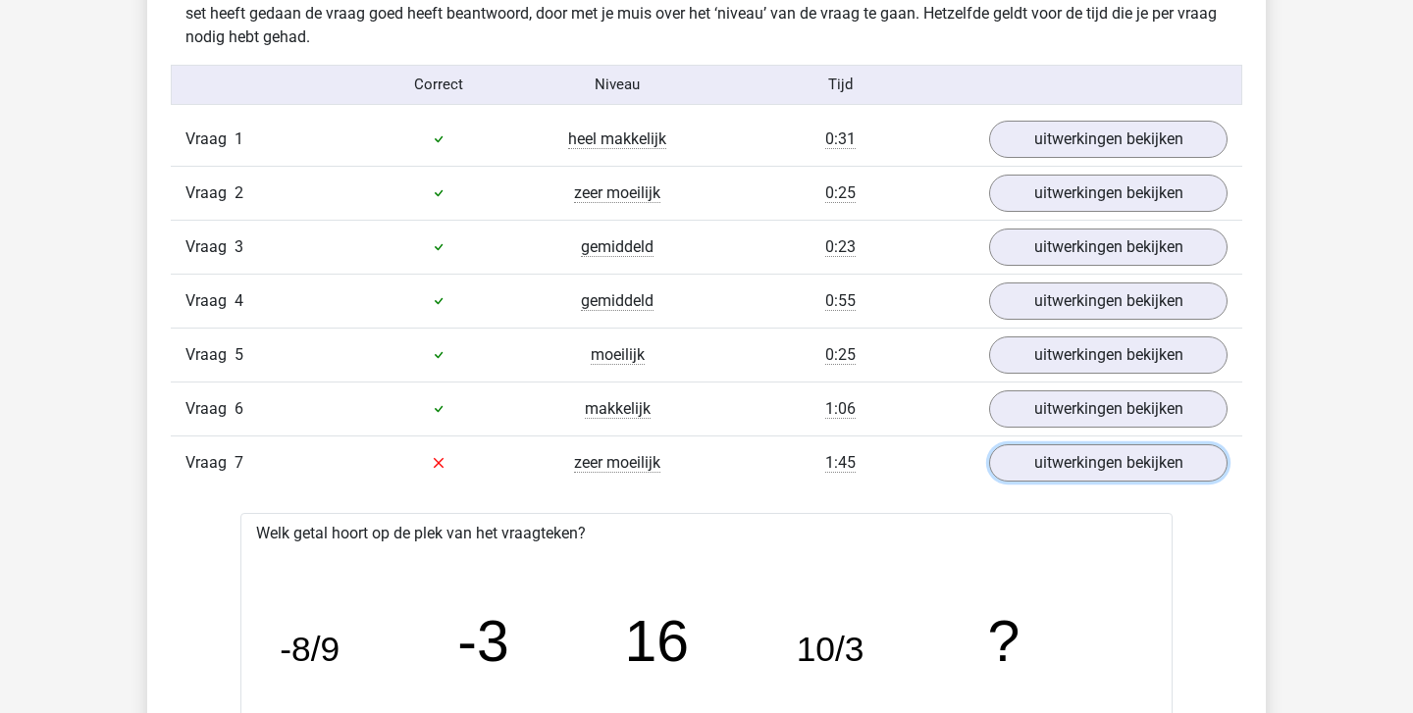
scroll to position [1572, 0]
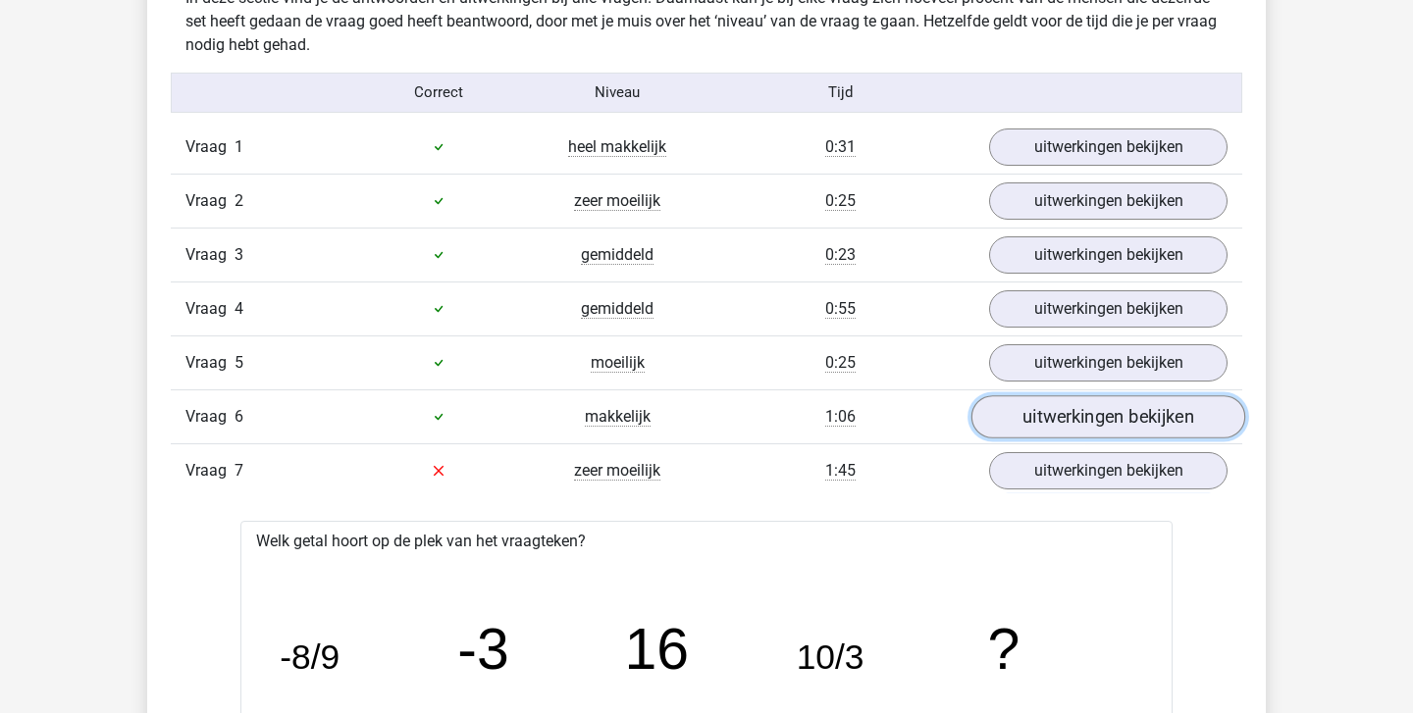
click at [1047, 427] on link "uitwerkingen bekijken" at bounding box center [1108, 416] width 274 height 43
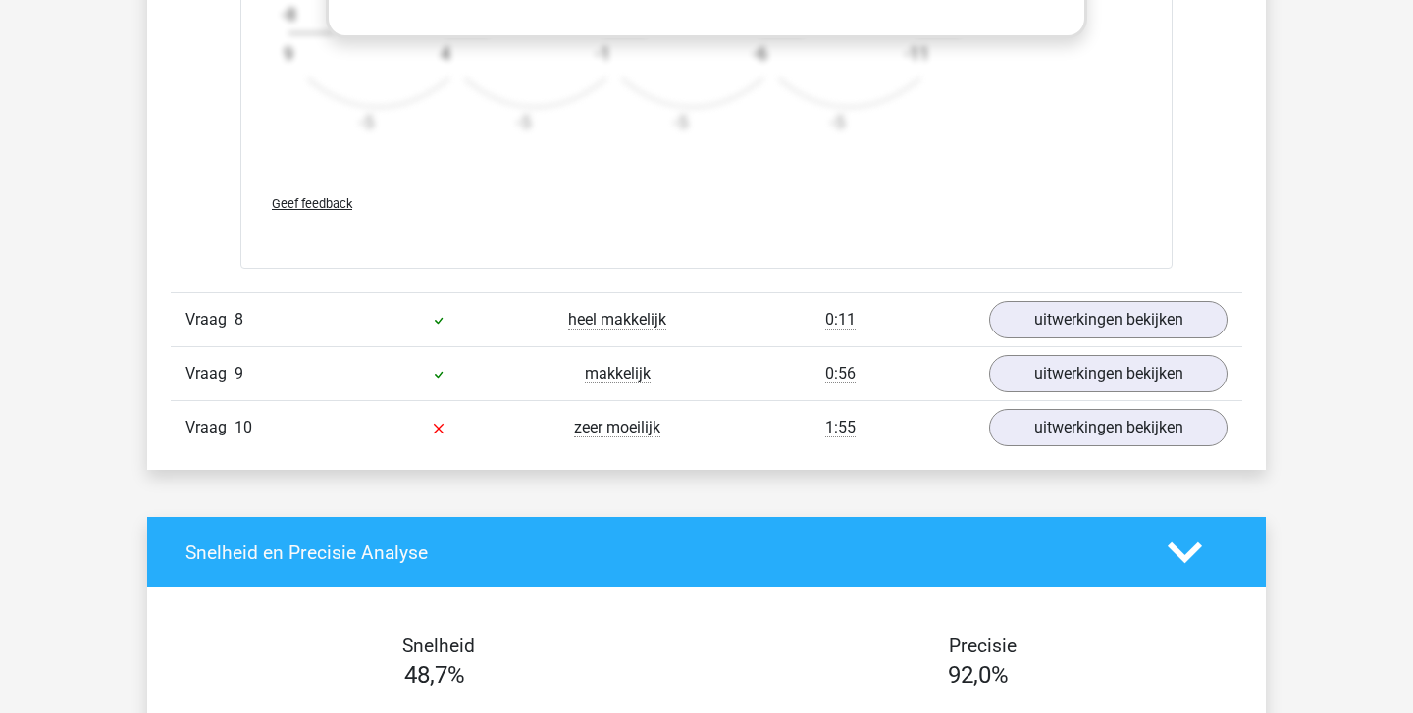
scroll to position [4200, 0]
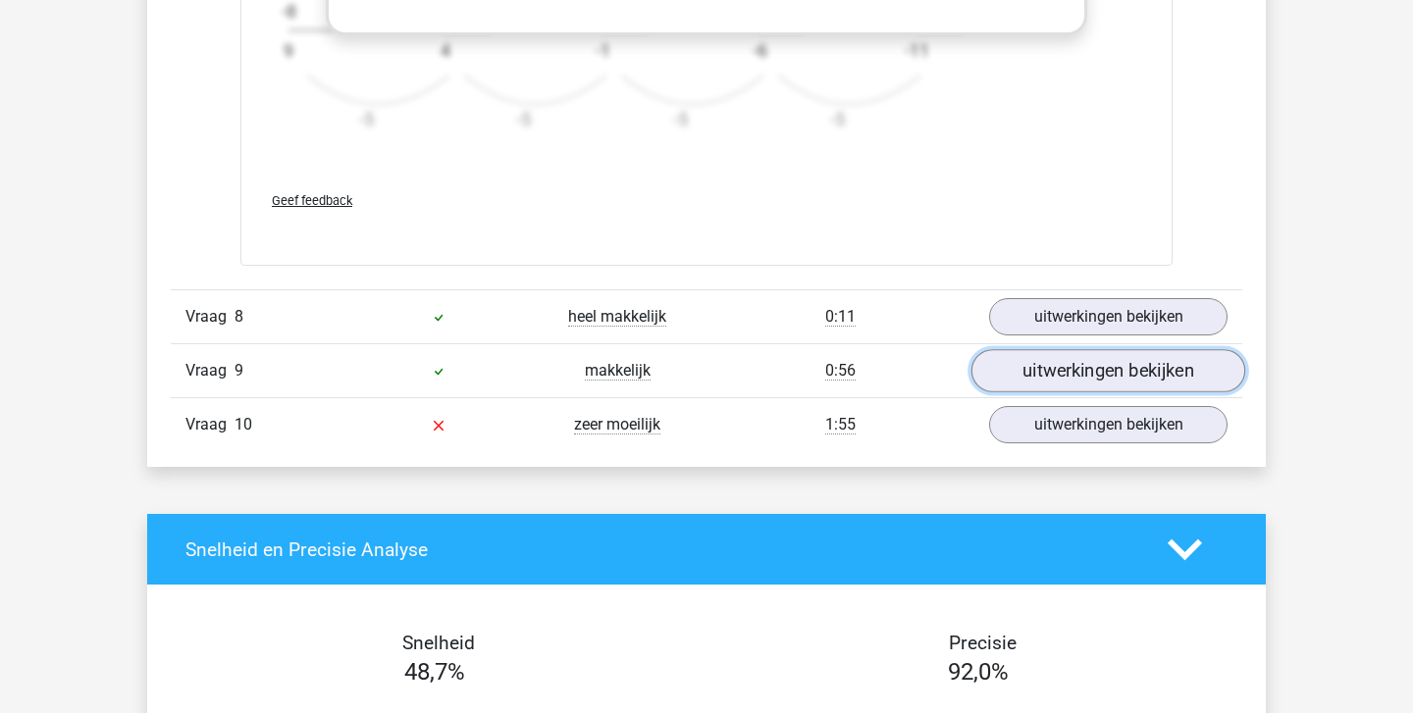
click at [1037, 375] on link "uitwerkingen bekijken" at bounding box center [1108, 370] width 274 height 43
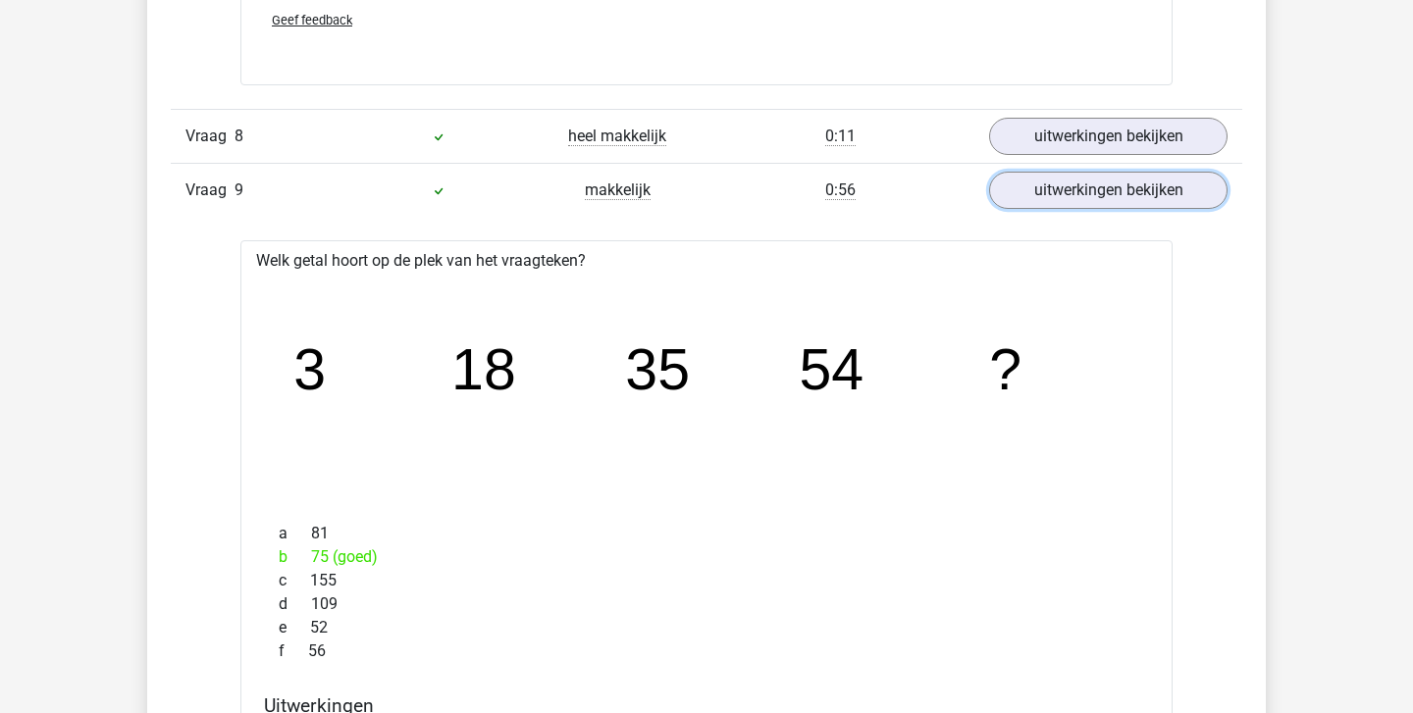
scroll to position [4370, 0]
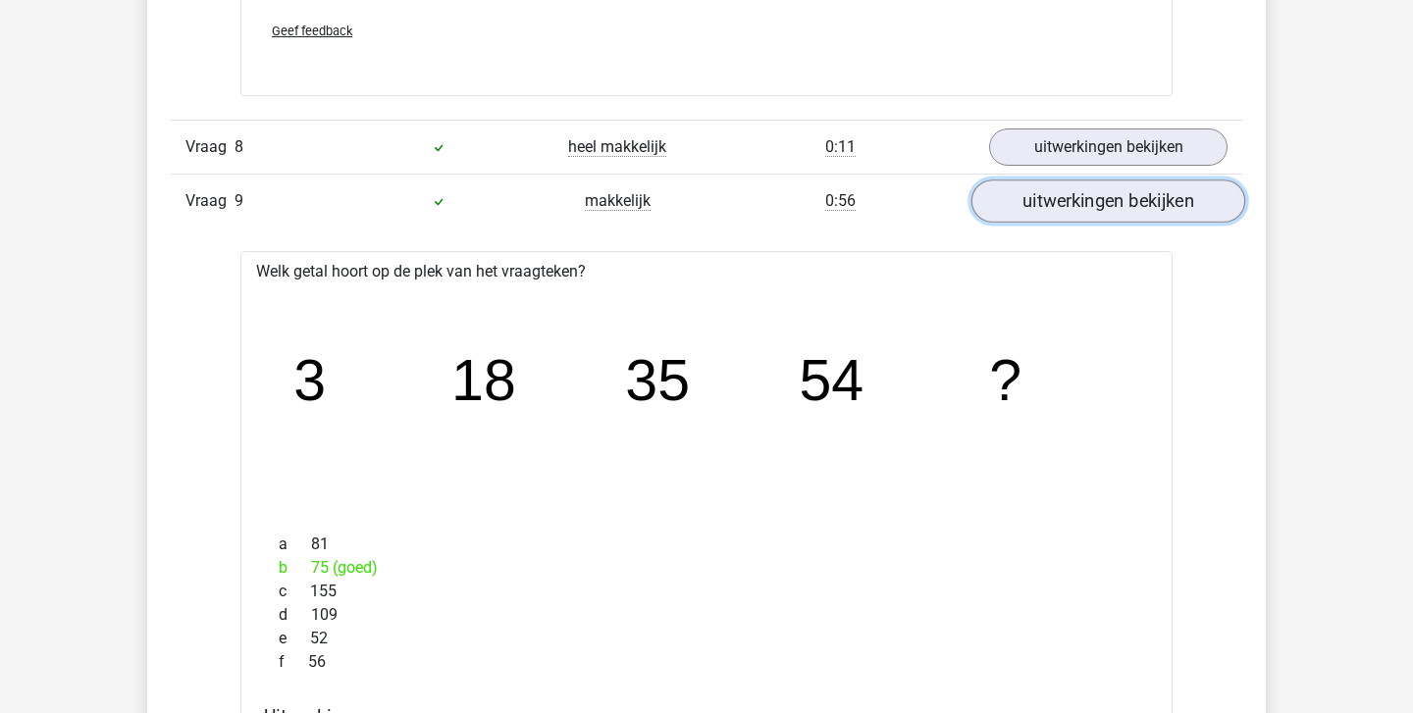
click at [1070, 193] on link "uitwerkingen bekijken" at bounding box center [1108, 201] width 274 height 43
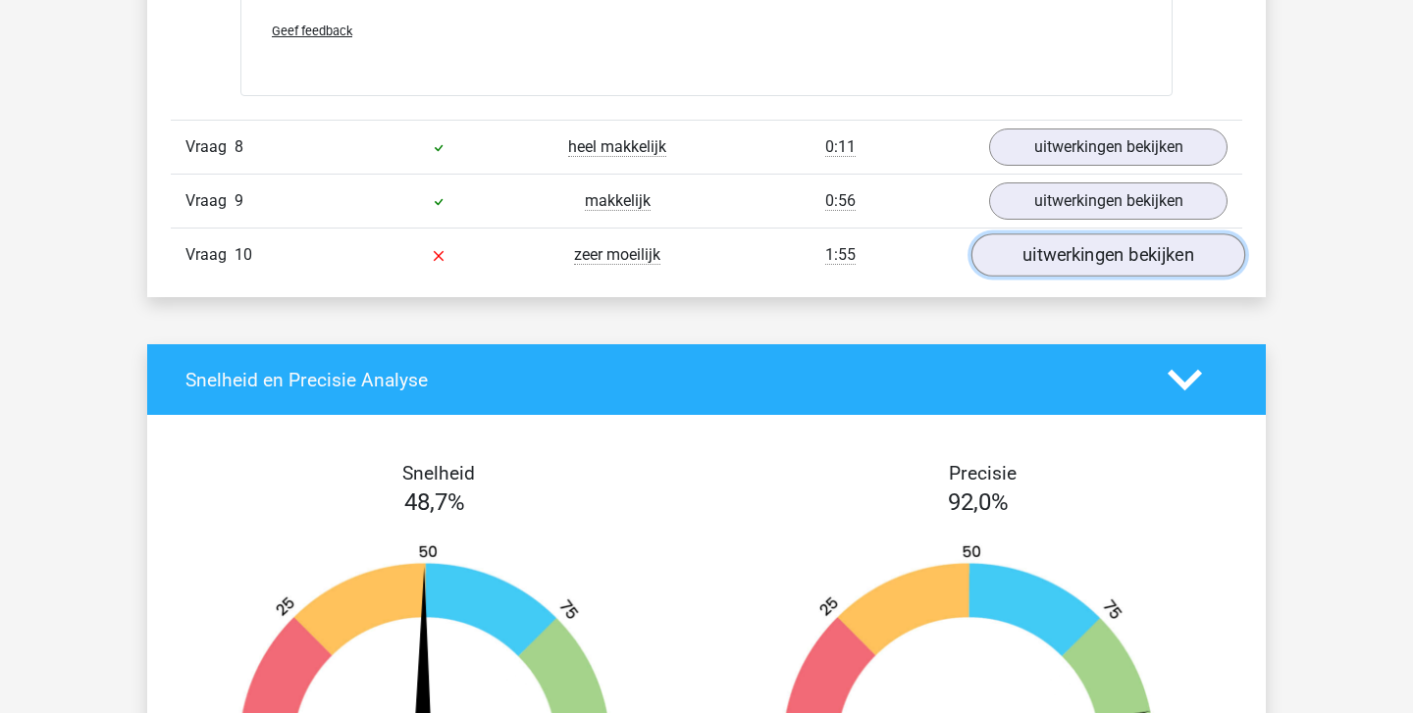
click at [1057, 244] on link "uitwerkingen bekijken" at bounding box center [1108, 254] width 274 height 43
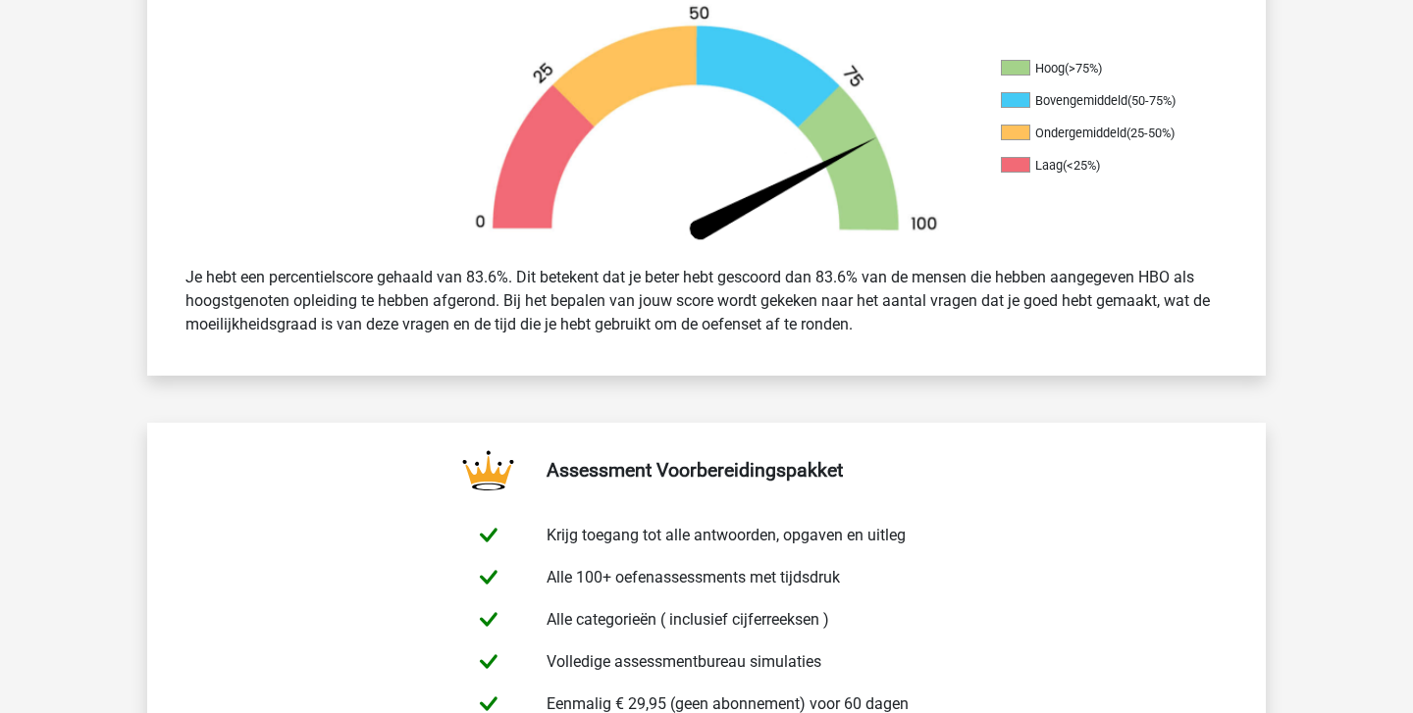
scroll to position [0, 0]
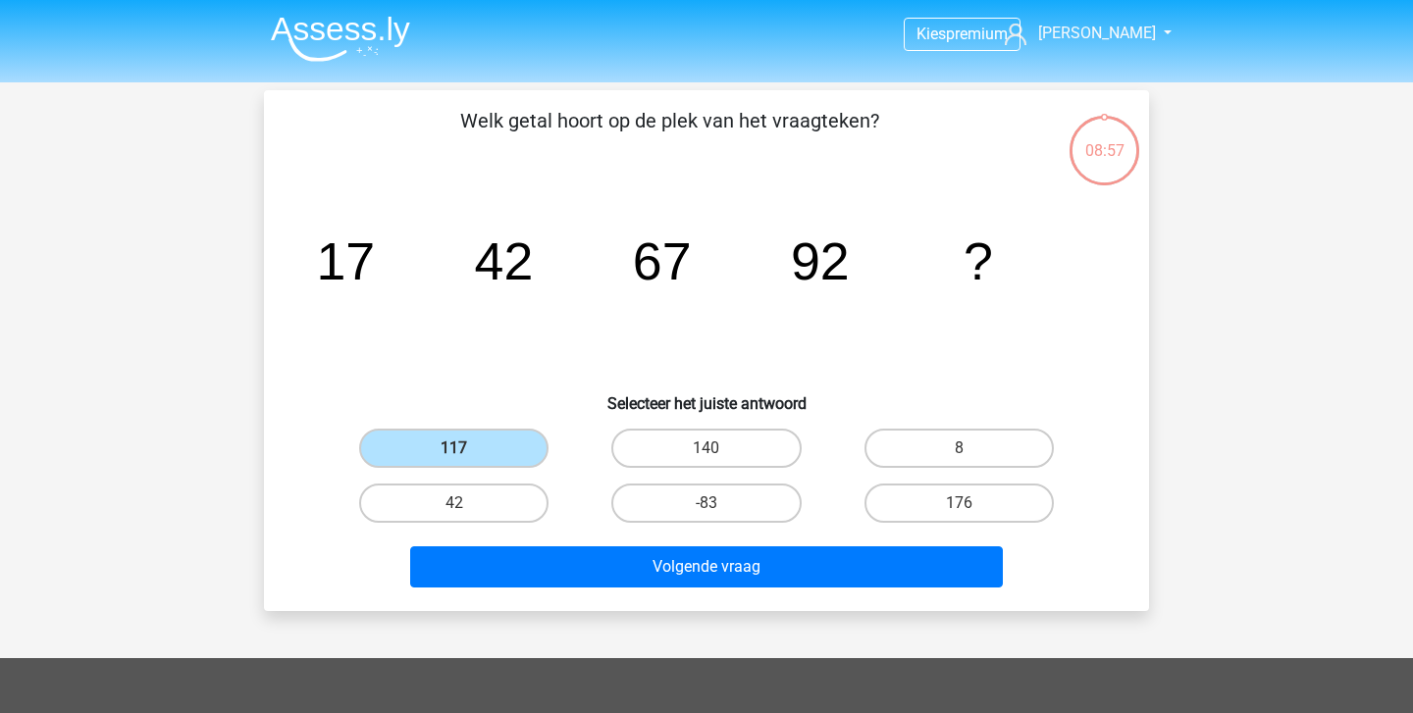
click at [335, 26] on img at bounding box center [340, 39] width 139 height 46
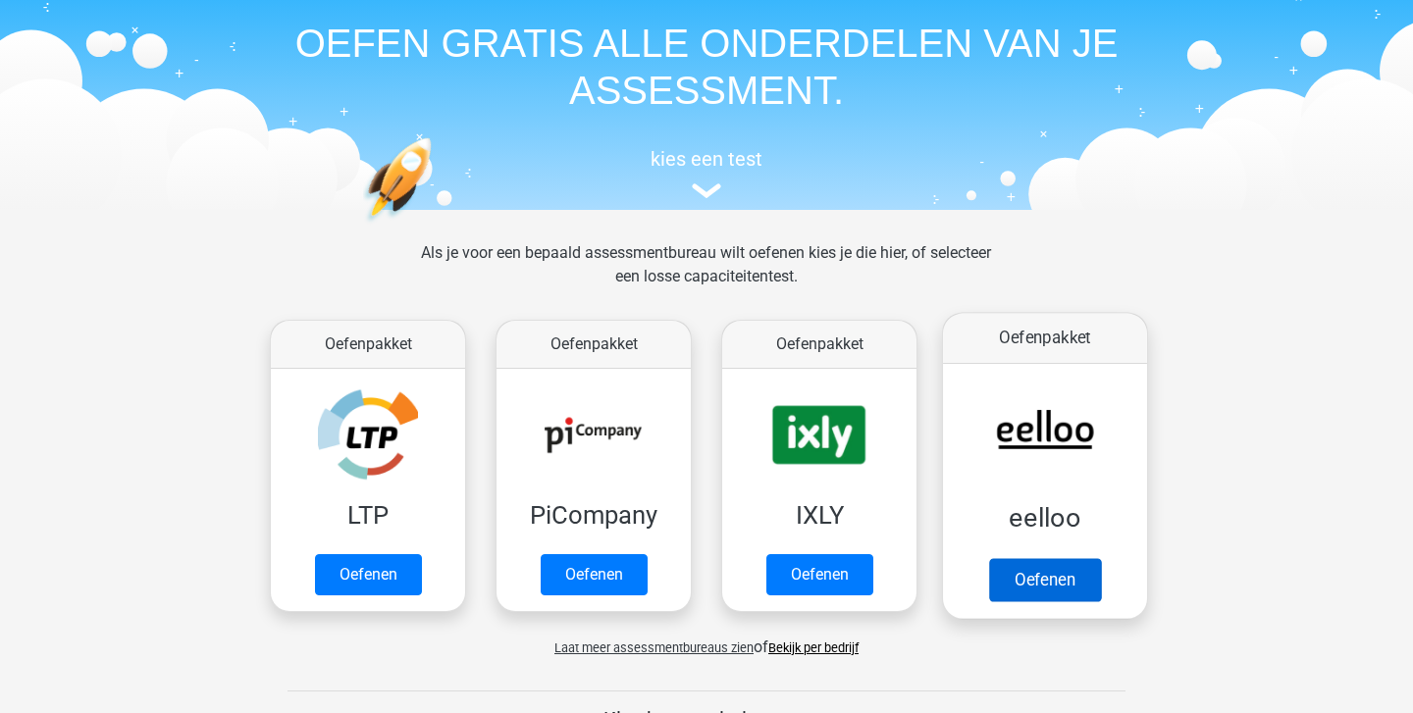
scroll to position [75, 0]
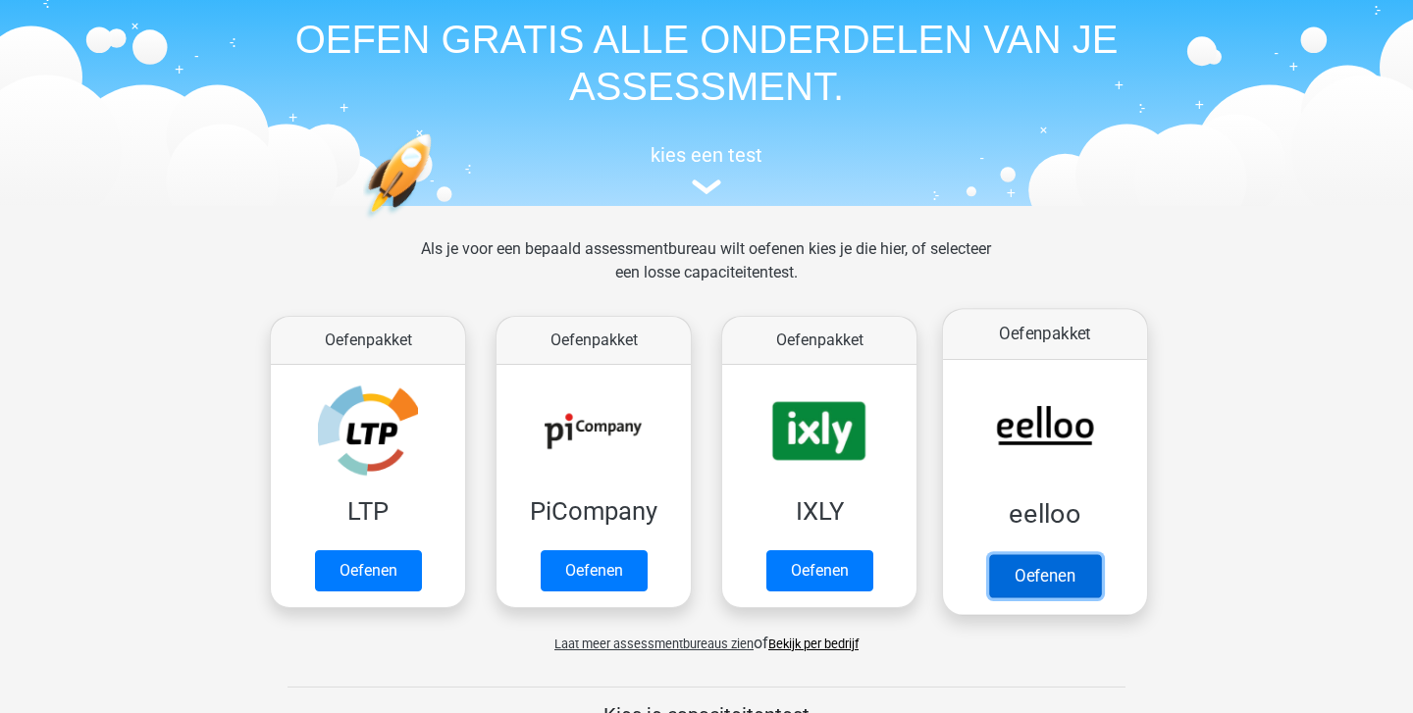
click at [1060, 568] on link "Oefenen" at bounding box center [1045, 575] width 112 height 43
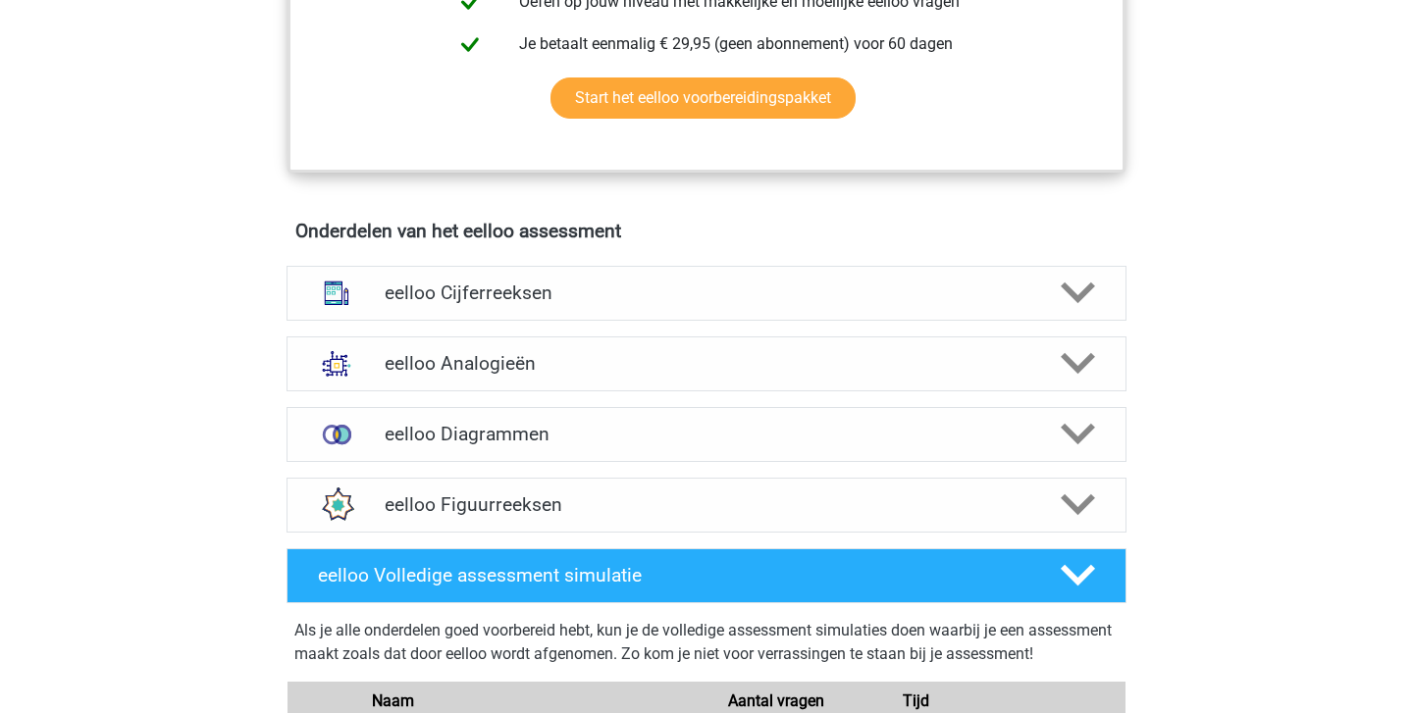
scroll to position [1043, 0]
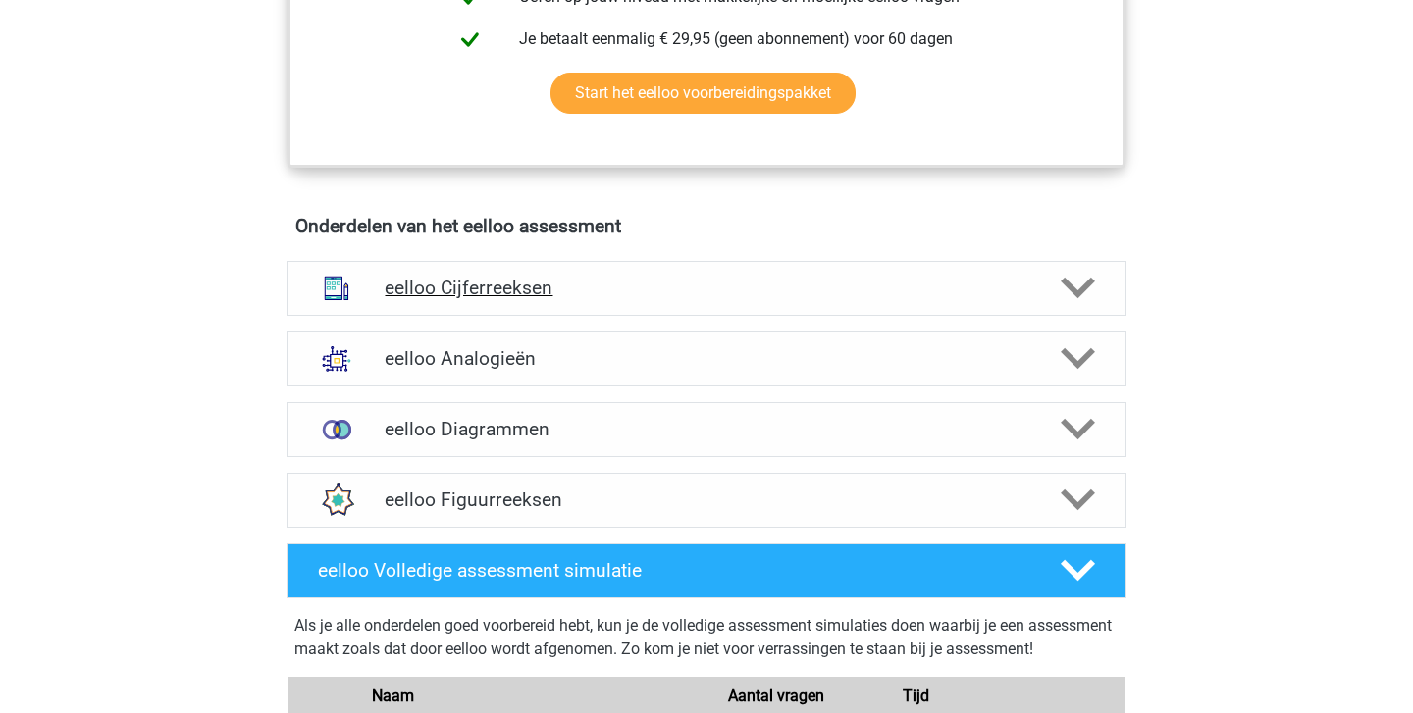
click at [549, 299] on h4 "eelloo Cijferreeksen" at bounding box center [706, 288] width 643 height 23
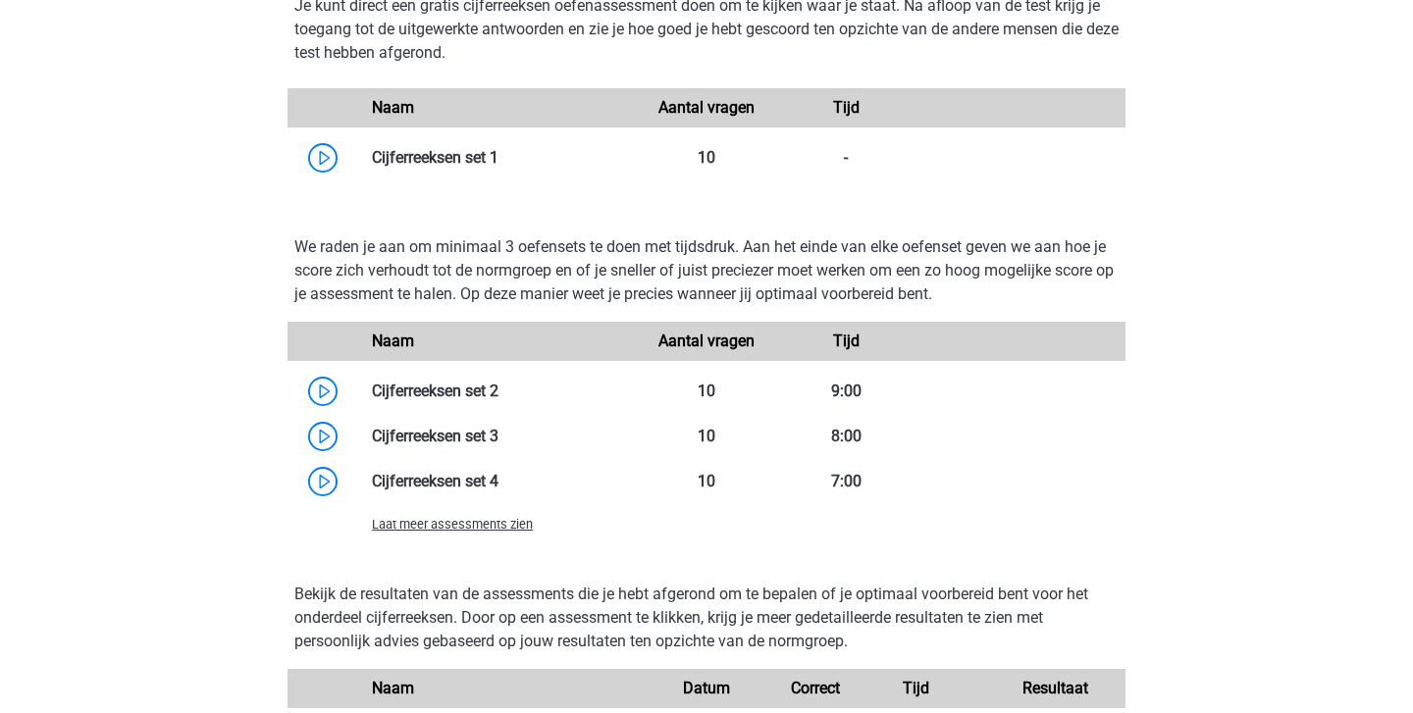
scroll to position [1785, 0]
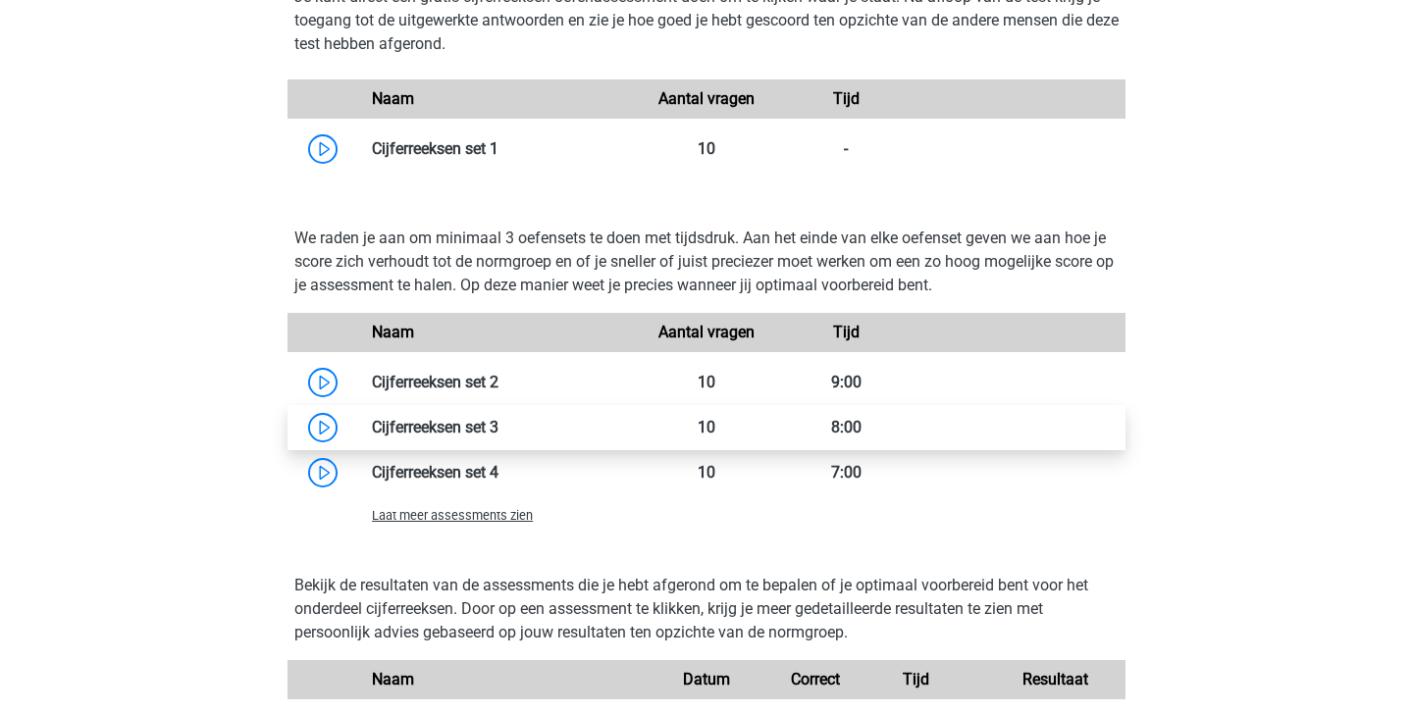
click at [498, 435] on link at bounding box center [498, 427] width 0 height 19
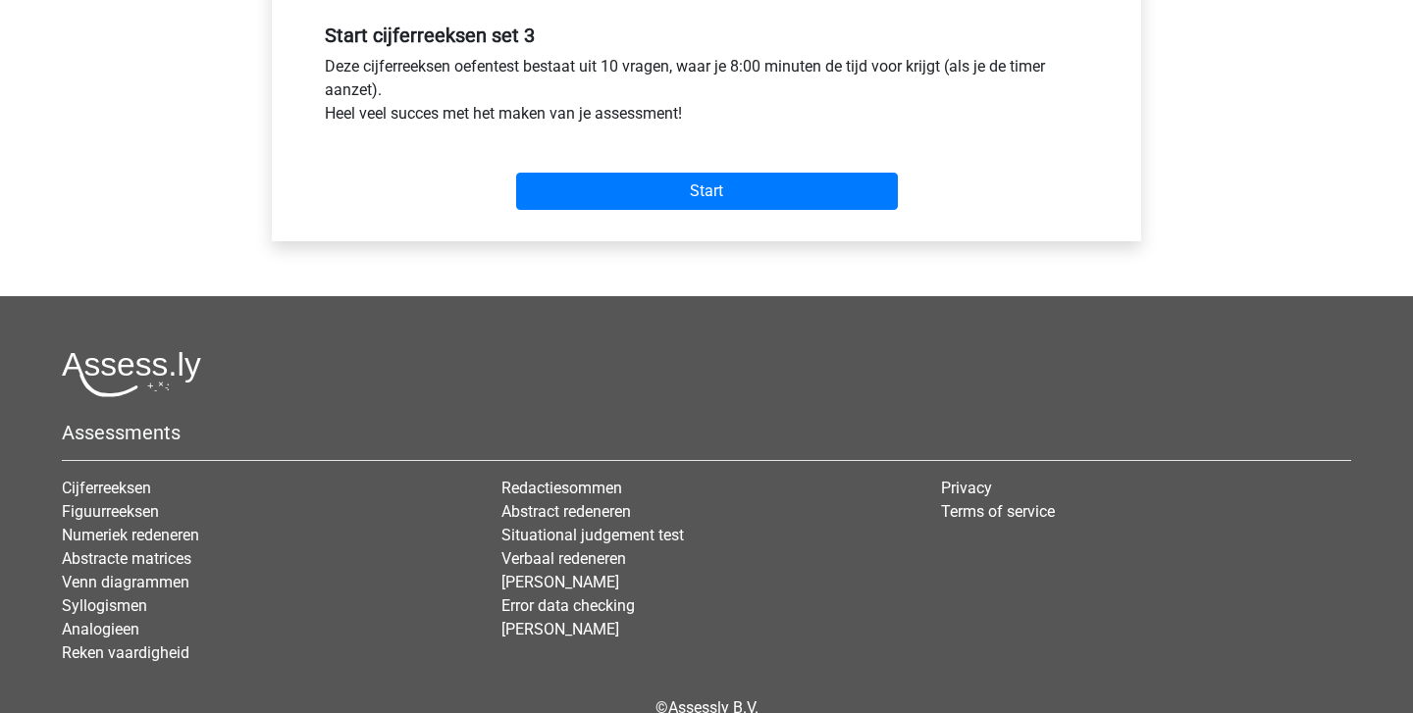
scroll to position [754, 0]
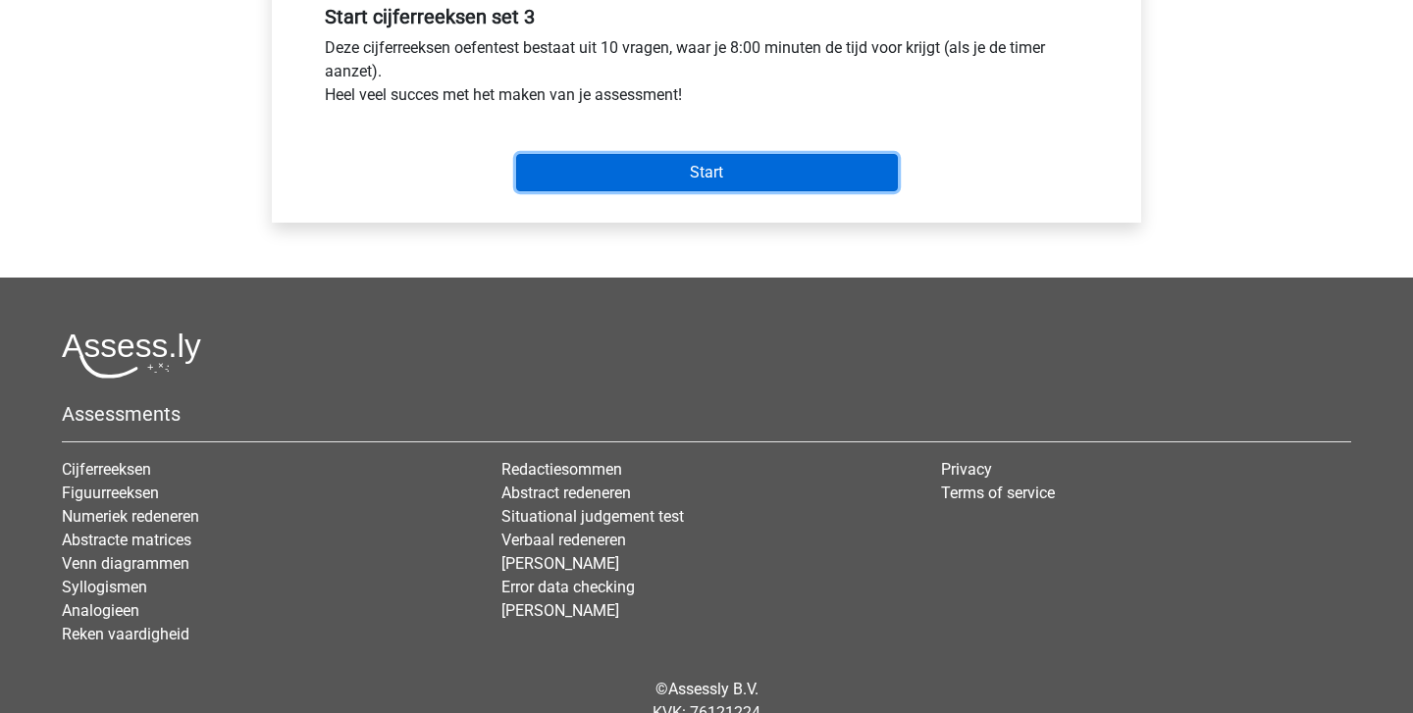
click at [723, 178] on input "Start" at bounding box center [707, 172] width 382 height 37
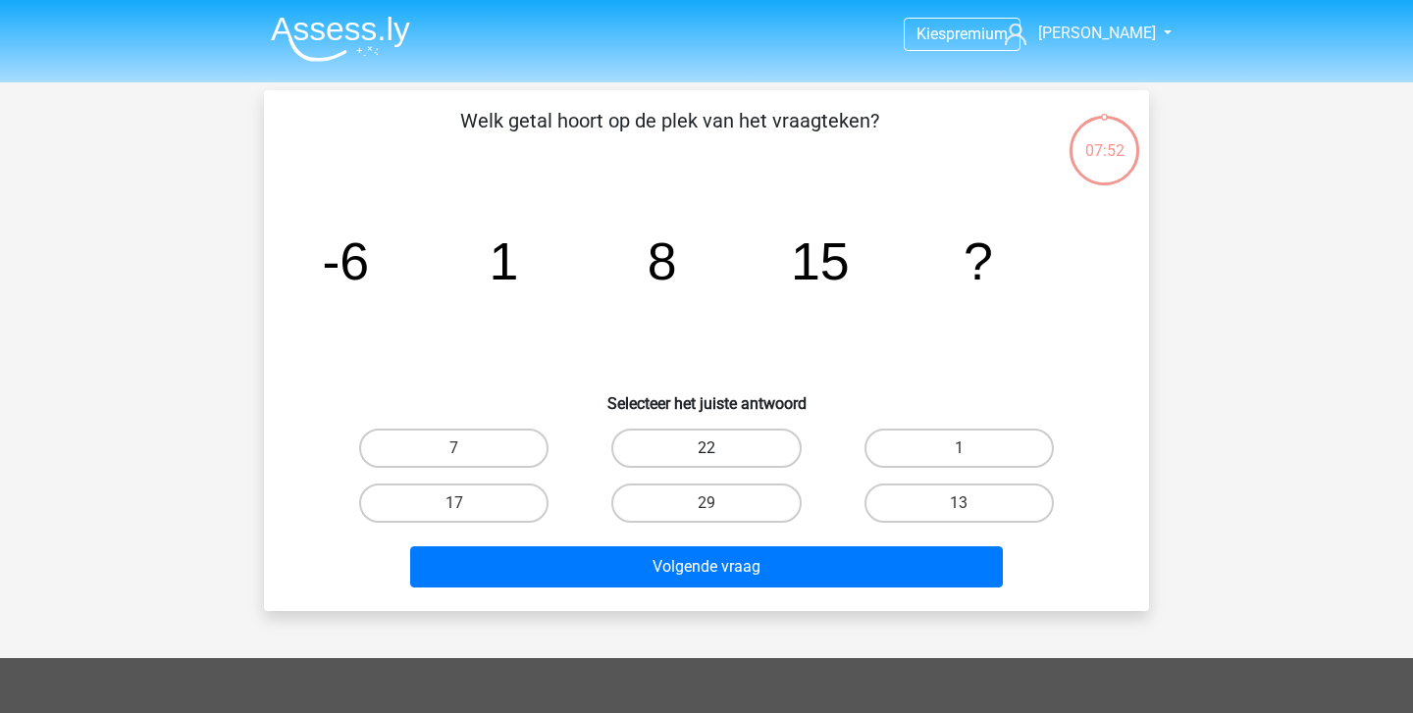
click at [740, 442] on label "22" at bounding box center [705, 448] width 189 height 39
click at [719, 448] on input "22" at bounding box center [712, 454] width 13 height 13
radio input "true"
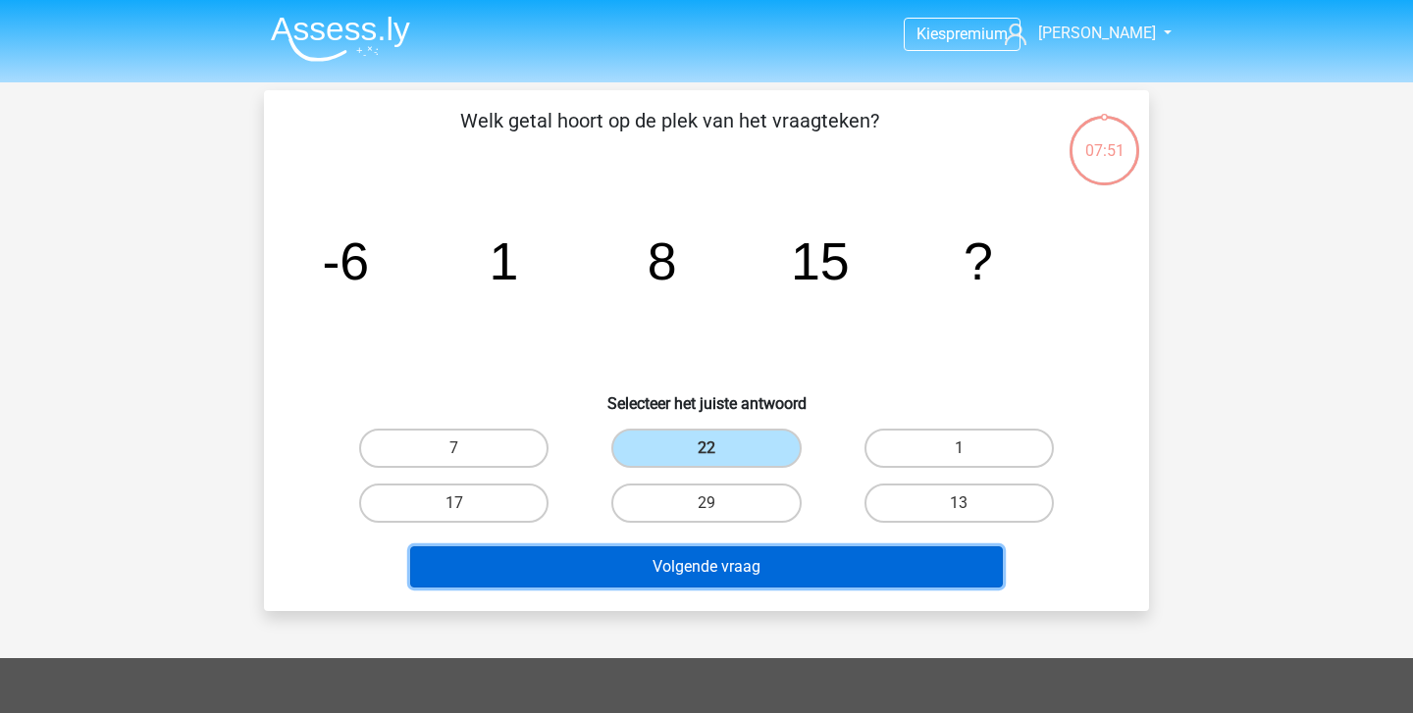
click at [700, 579] on button "Volgende vraag" at bounding box center [706, 566] width 593 height 41
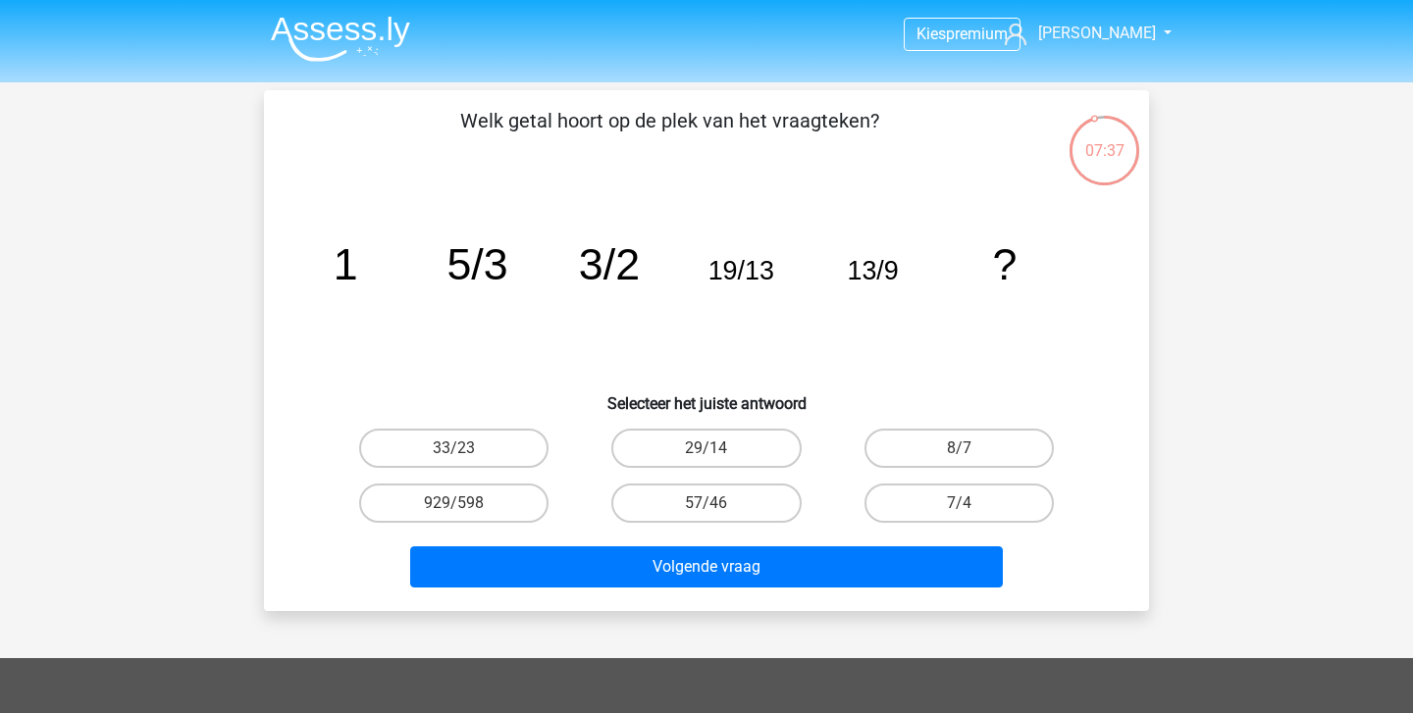
click at [319, 32] on img at bounding box center [340, 39] width 139 height 46
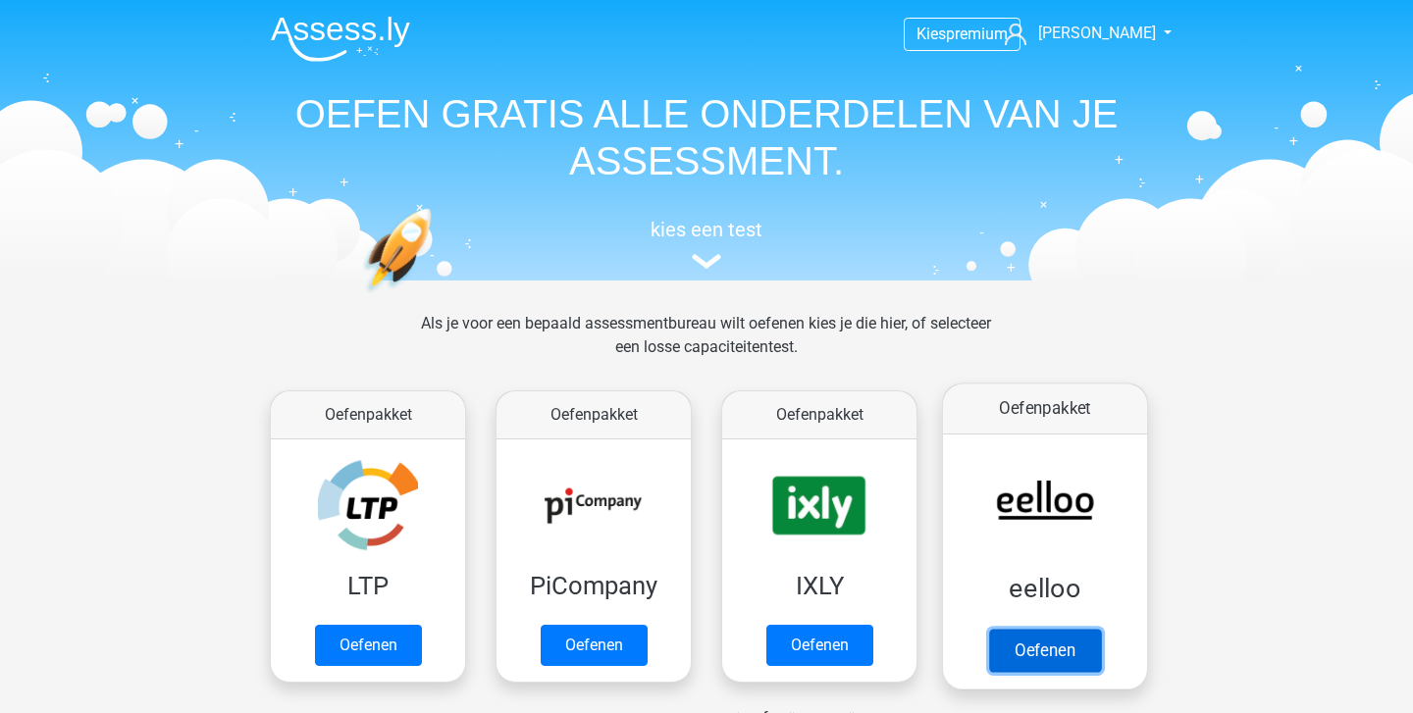
click at [1018, 647] on link "Oefenen" at bounding box center [1045, 650] width 112 height 43
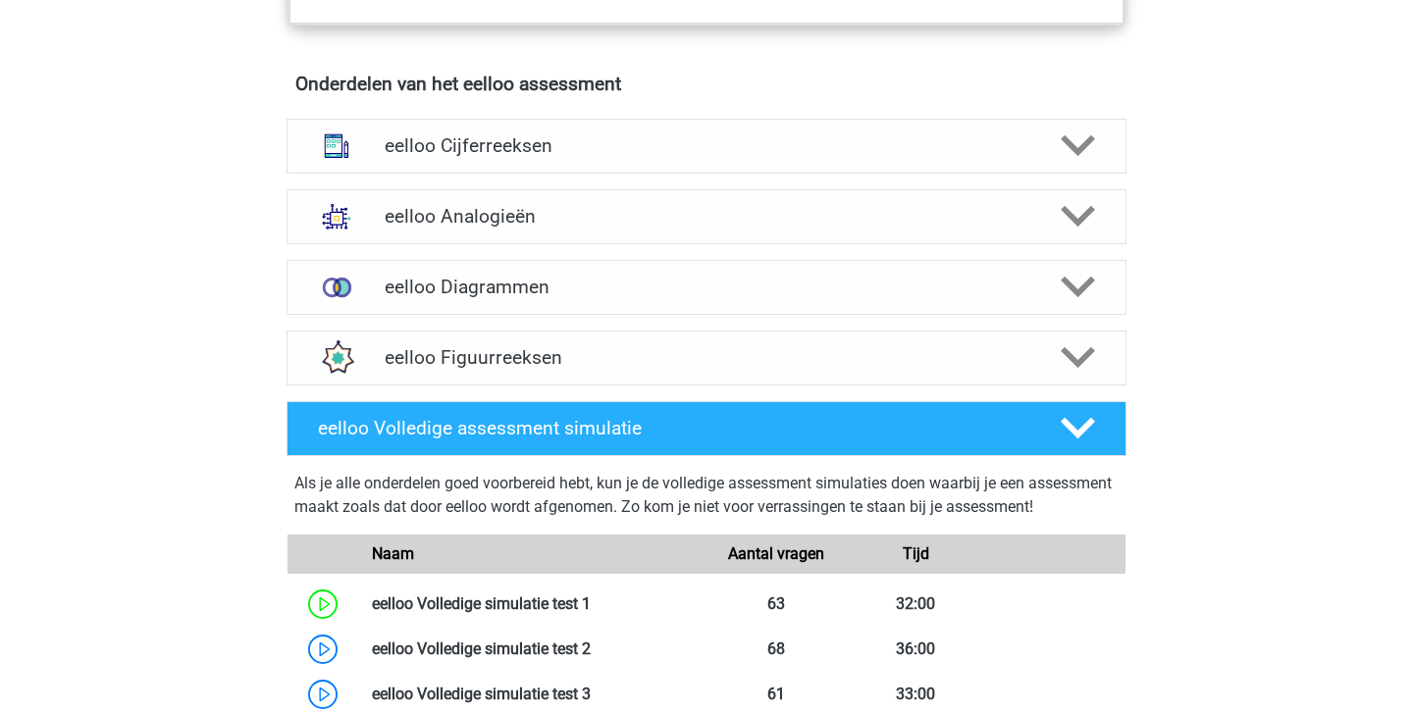
scroll to position [1204, 0]
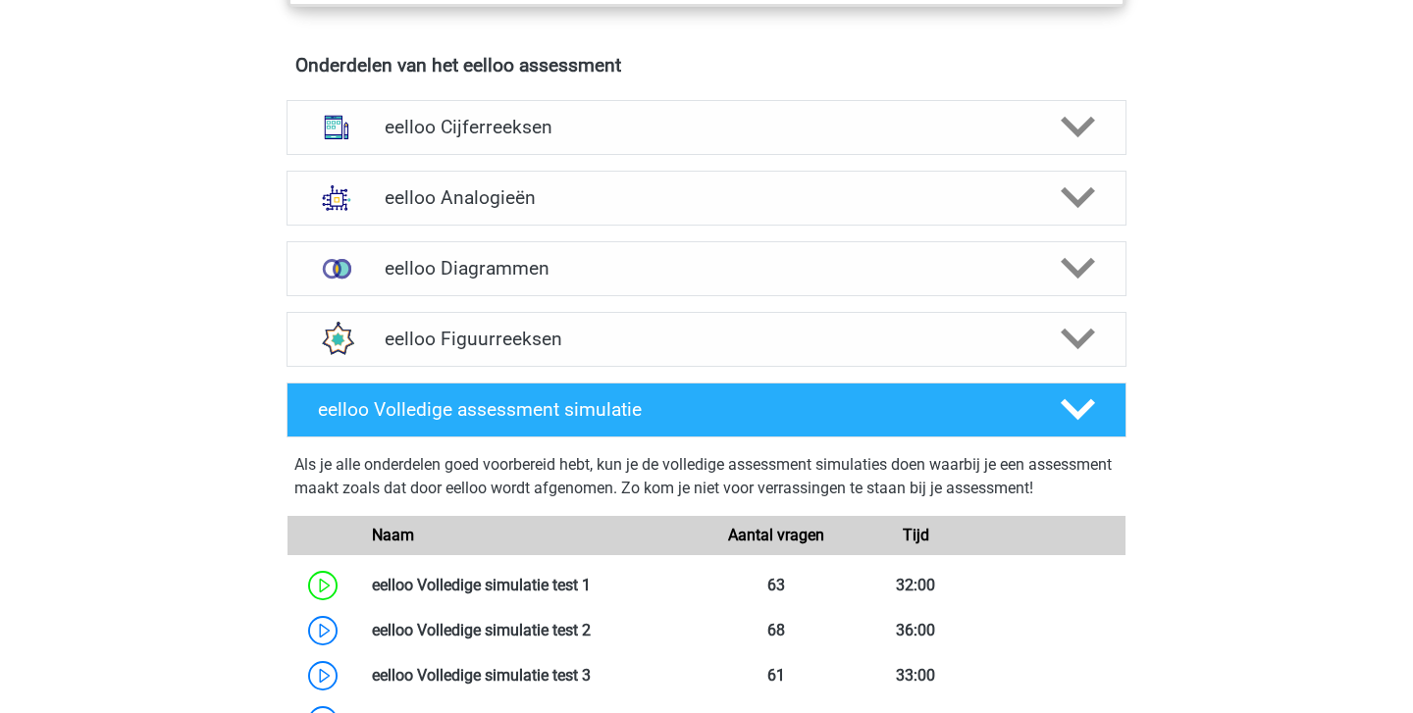
click at [592, 103] on div "Onderdelen van het eelloo assessment eelloo Cijferreeksen Er zijn grofweg zes v…" at bounding box center [706, 214] width 932 height 321
click at [589, 151] on div "eelloo Cijferreeksen" at bounding box center [706, 127] width 840 height 55
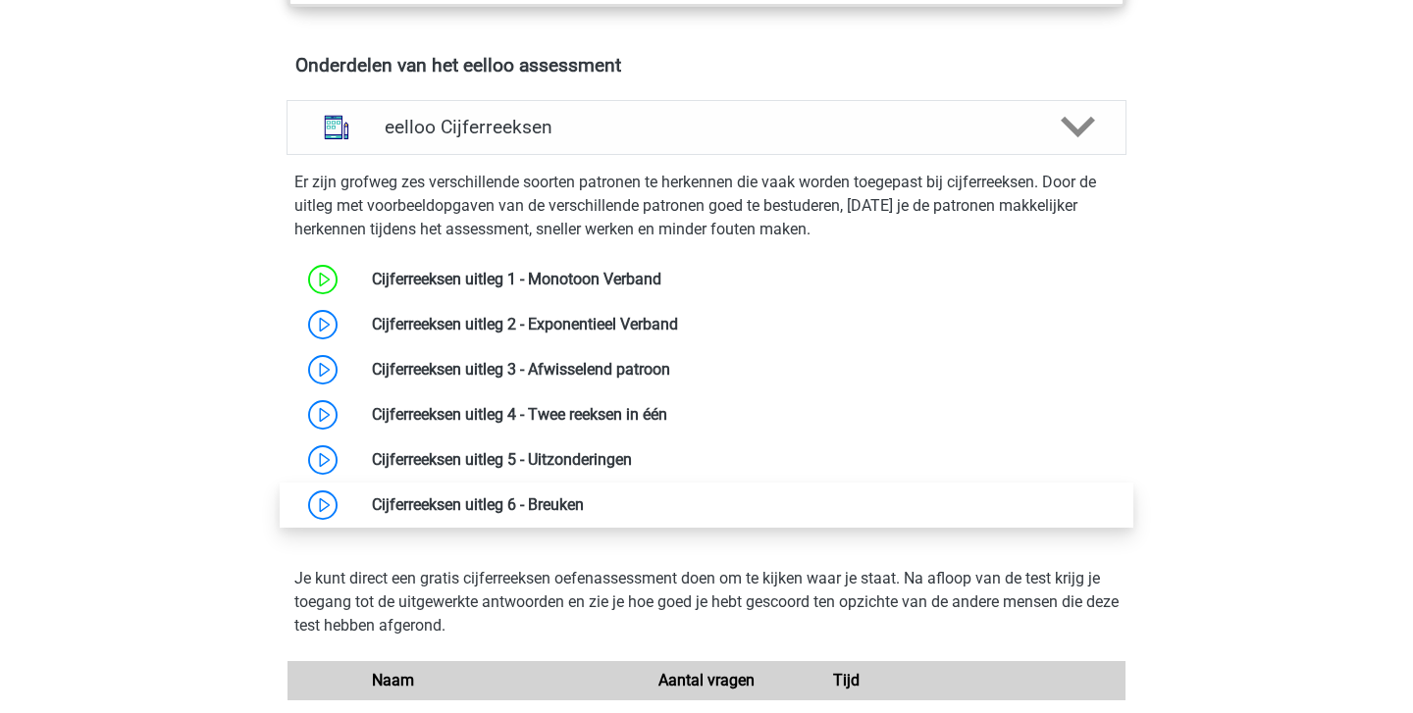
click at [584, 513] on link at bounding box center [584, 504] width 0 height 19
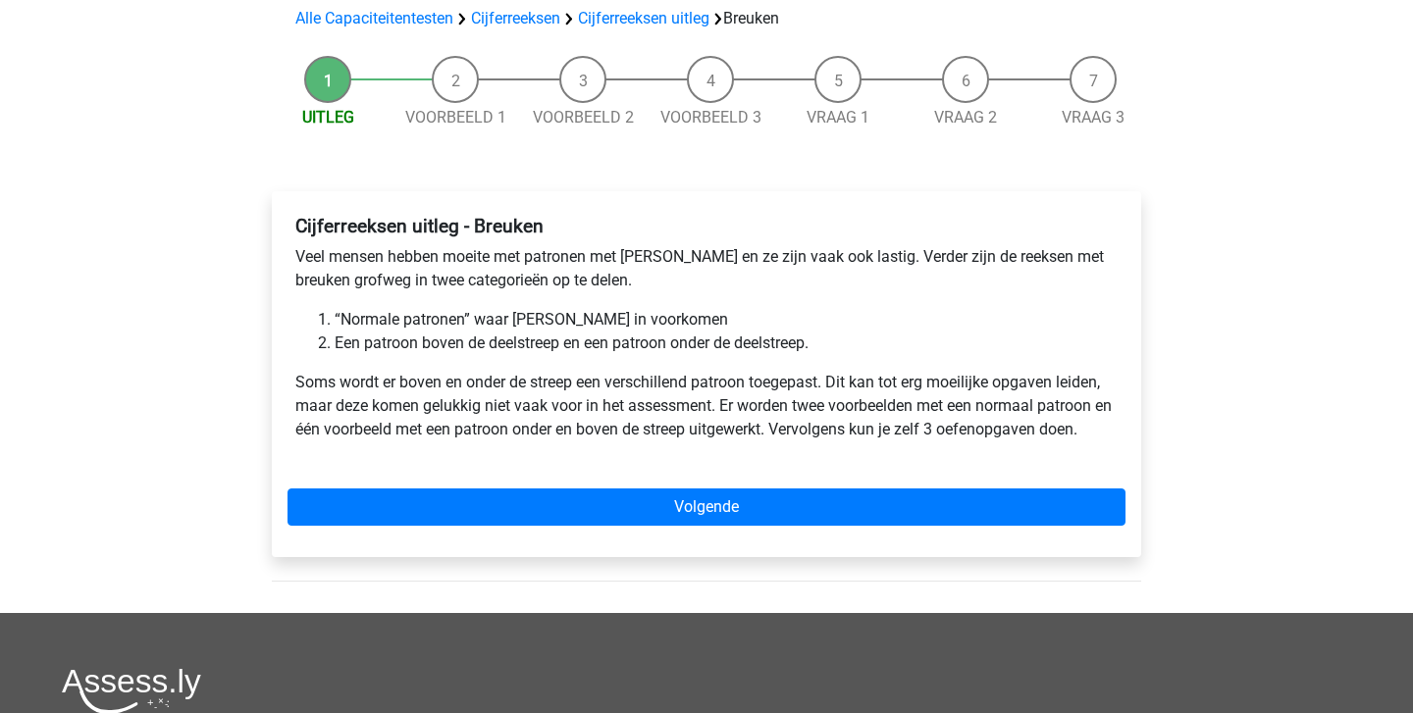
scroll to position [141, 0]
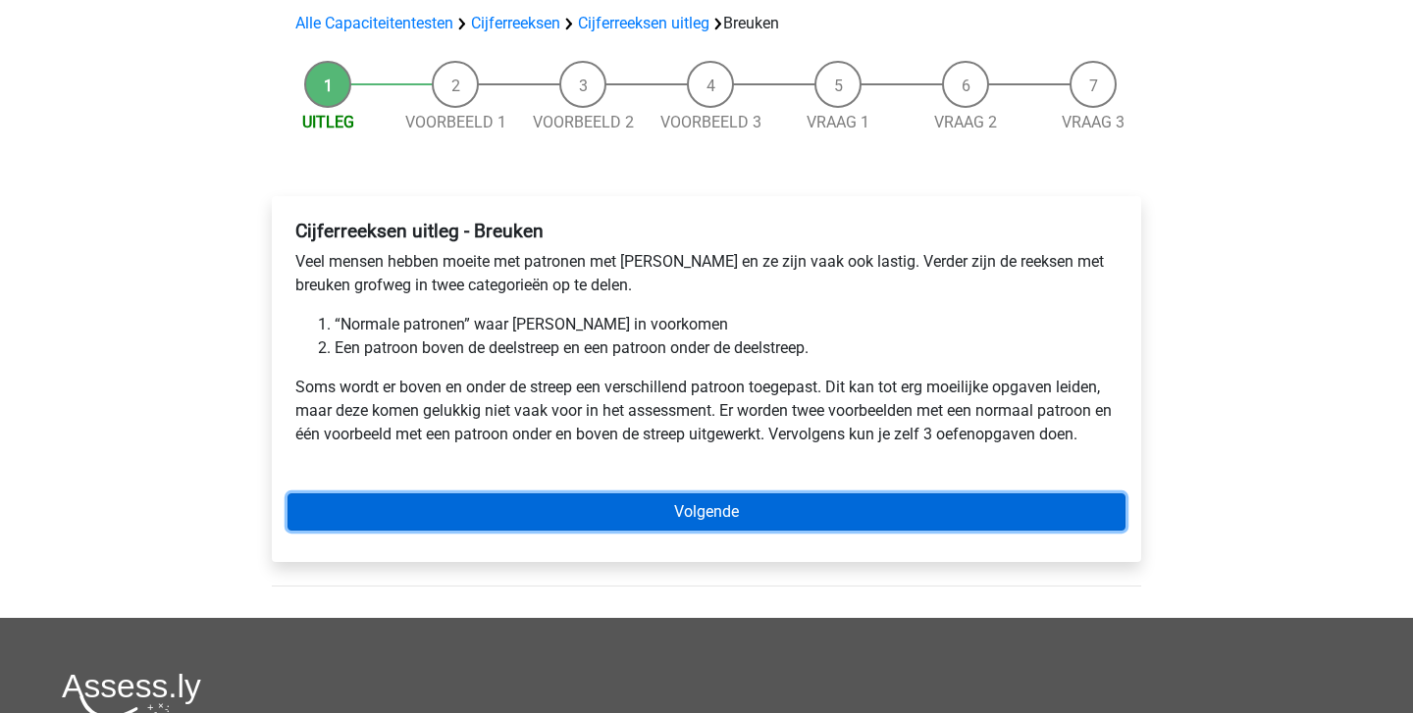
click at [711, 508] on link "Volgende" at bounding box center [706, 511] width 838 height 37
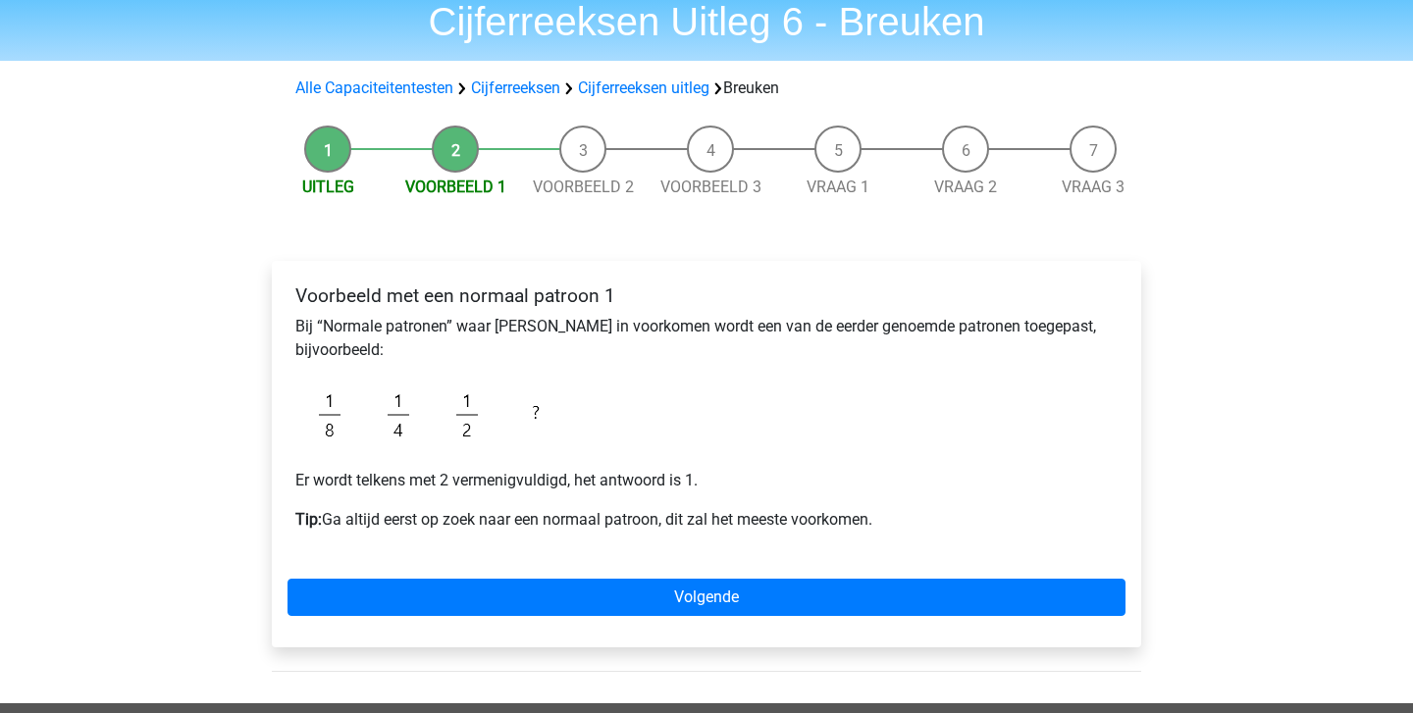
scroll to position [132, 0]
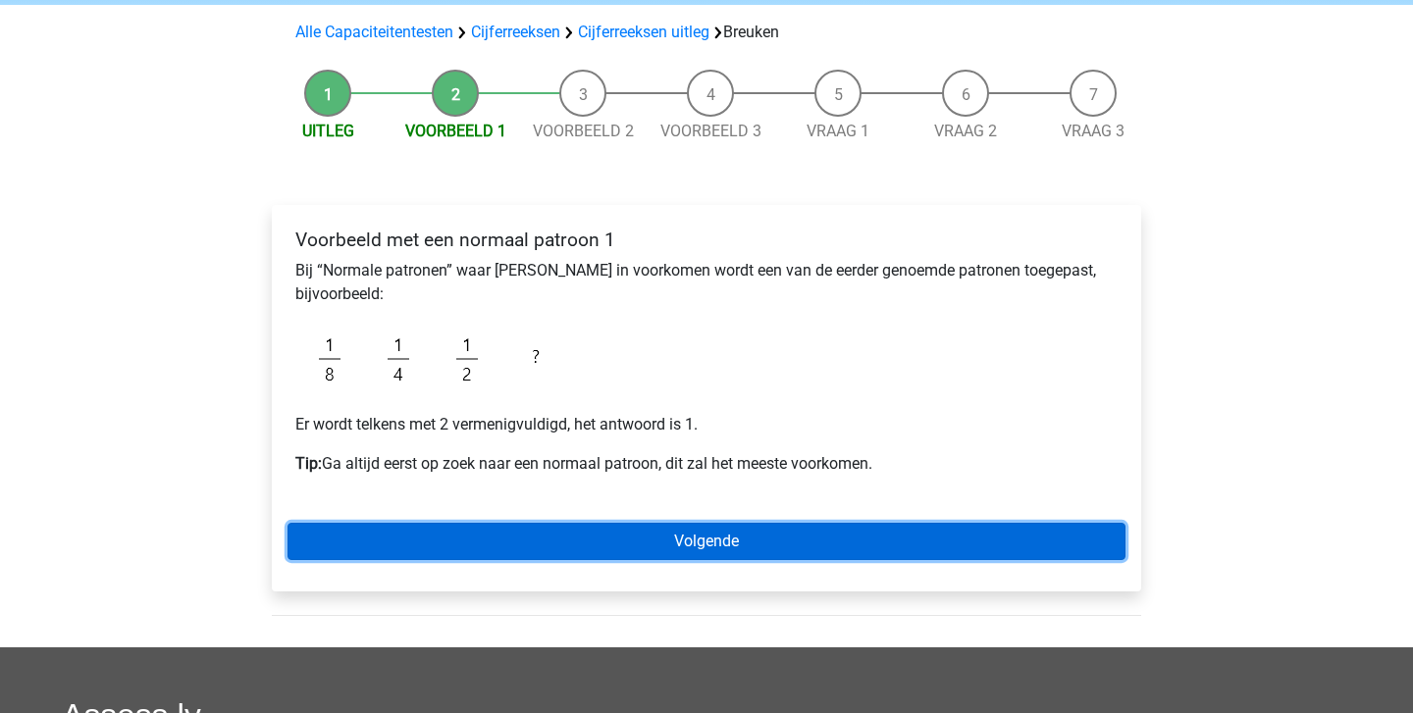
click at [584, 529] on link "Volgende" at bounding box center [706, 541] width 838 height 37
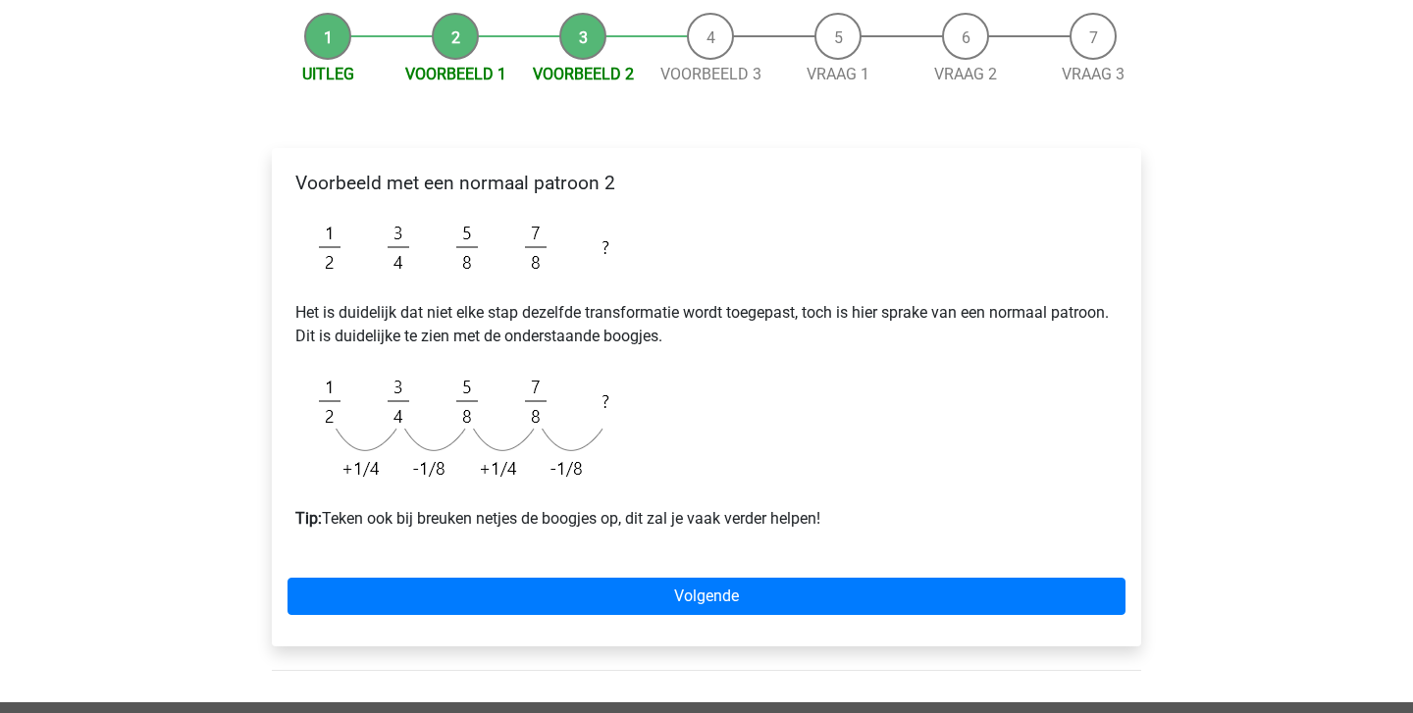
scroll to position [191, 0]
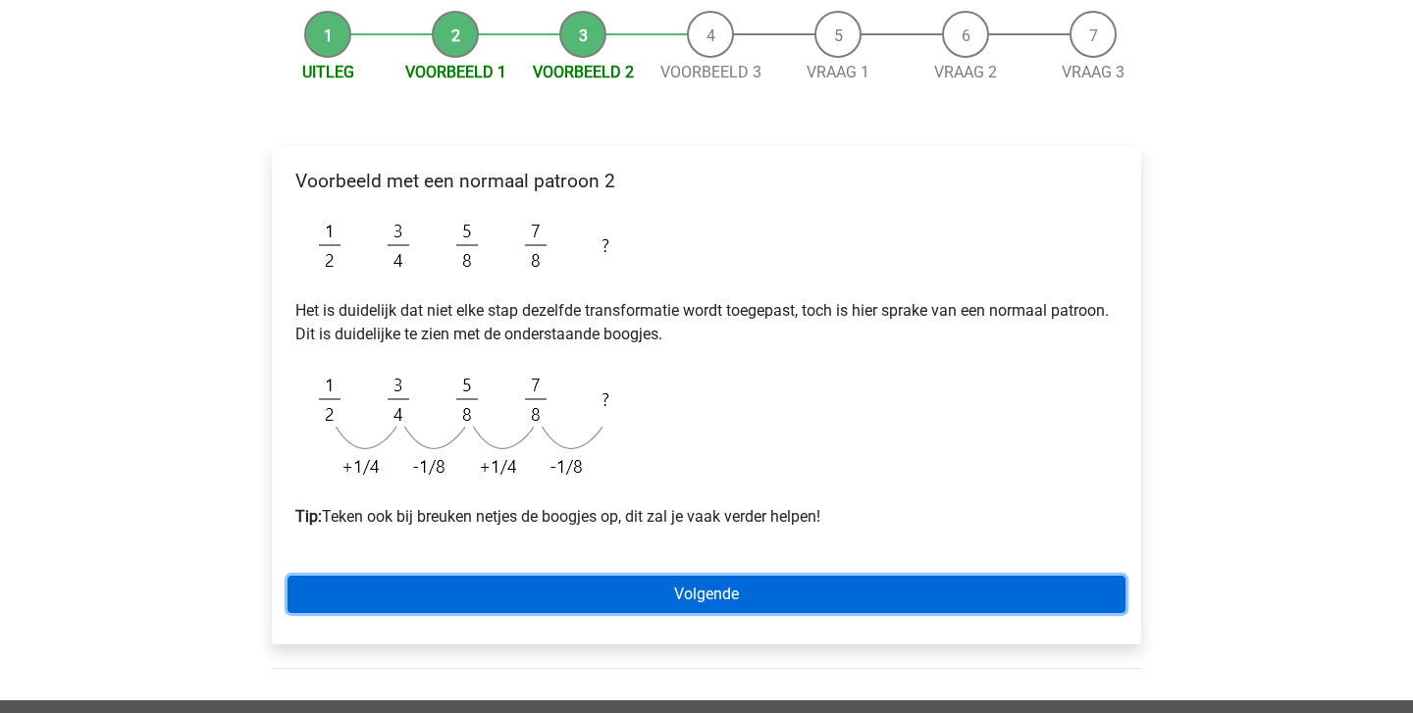
click at [666, 588] on link "Volgende" at bounding box center [706, 594] width 838 height 37
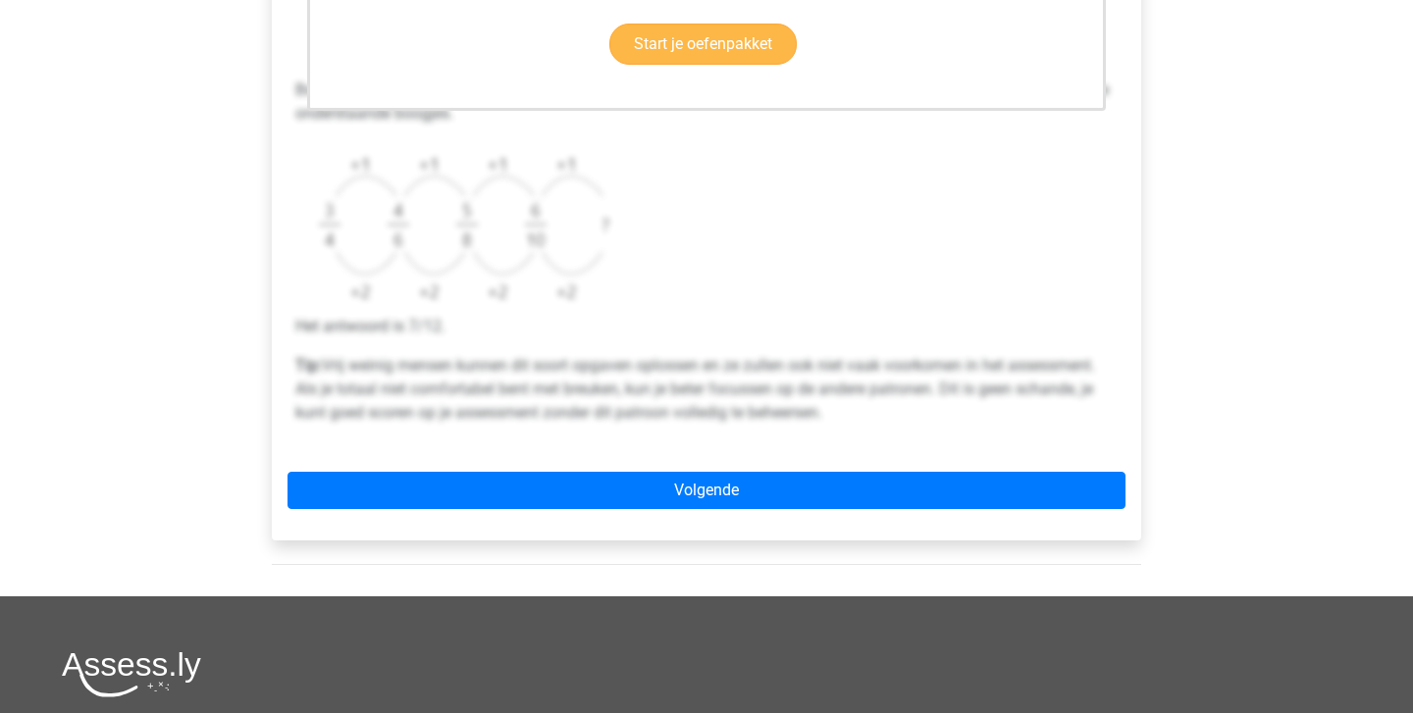
scroll to position [717, 0]
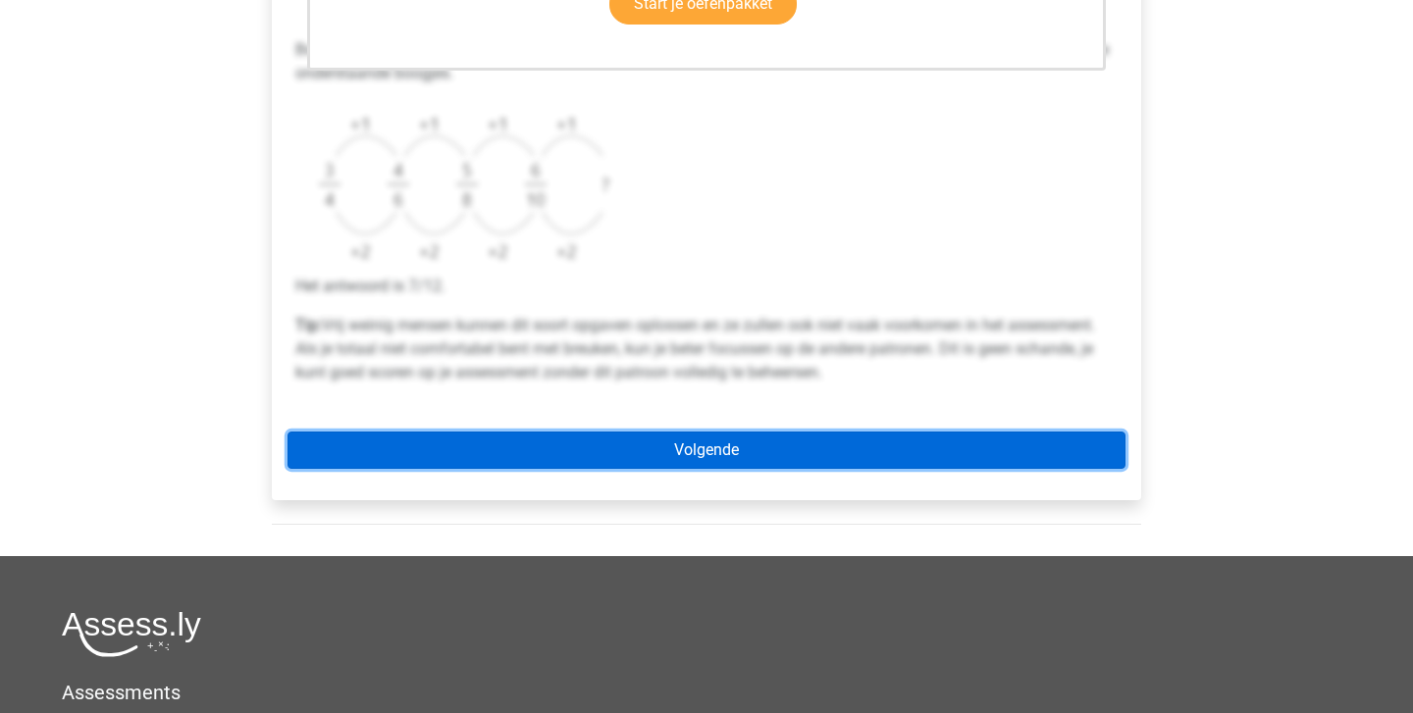
click at [628, 462] on link "Volgende" at bounding box center [706, 450] width 838 height 37
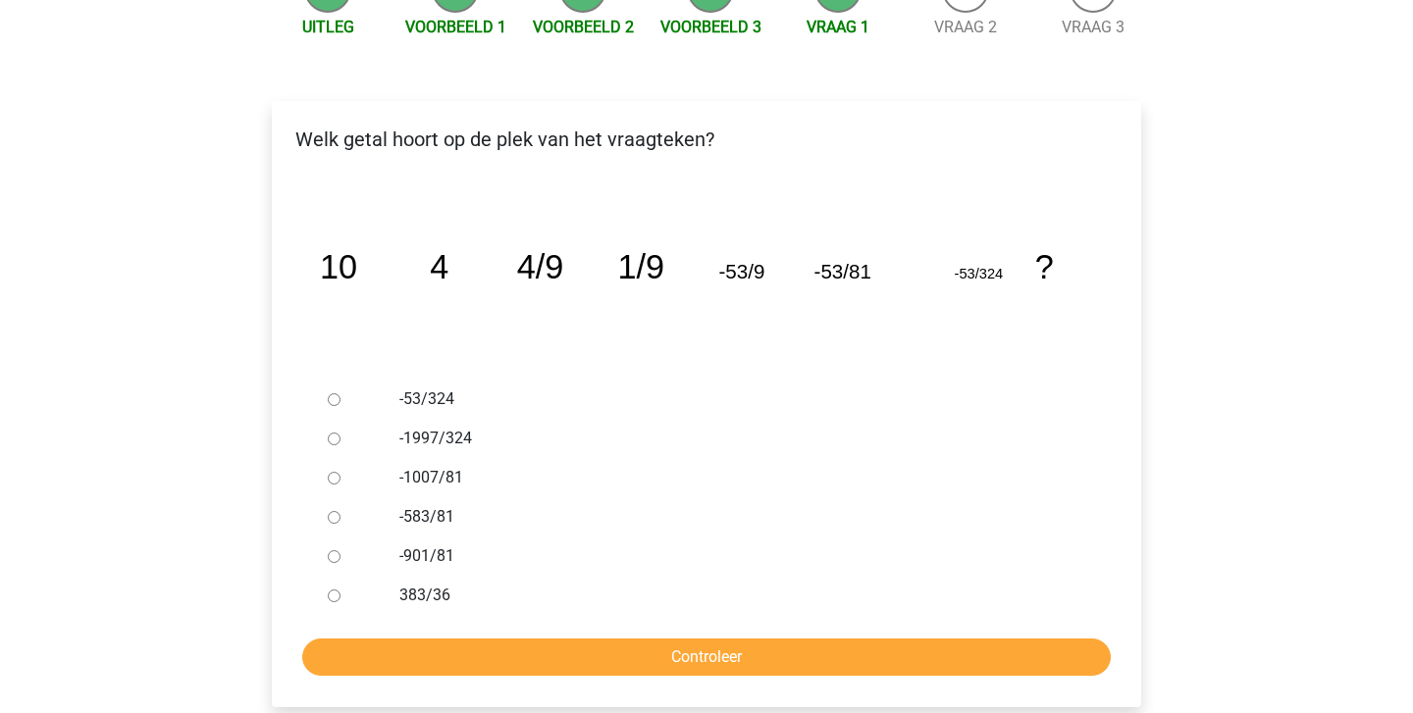
scroll to position [230, 0]
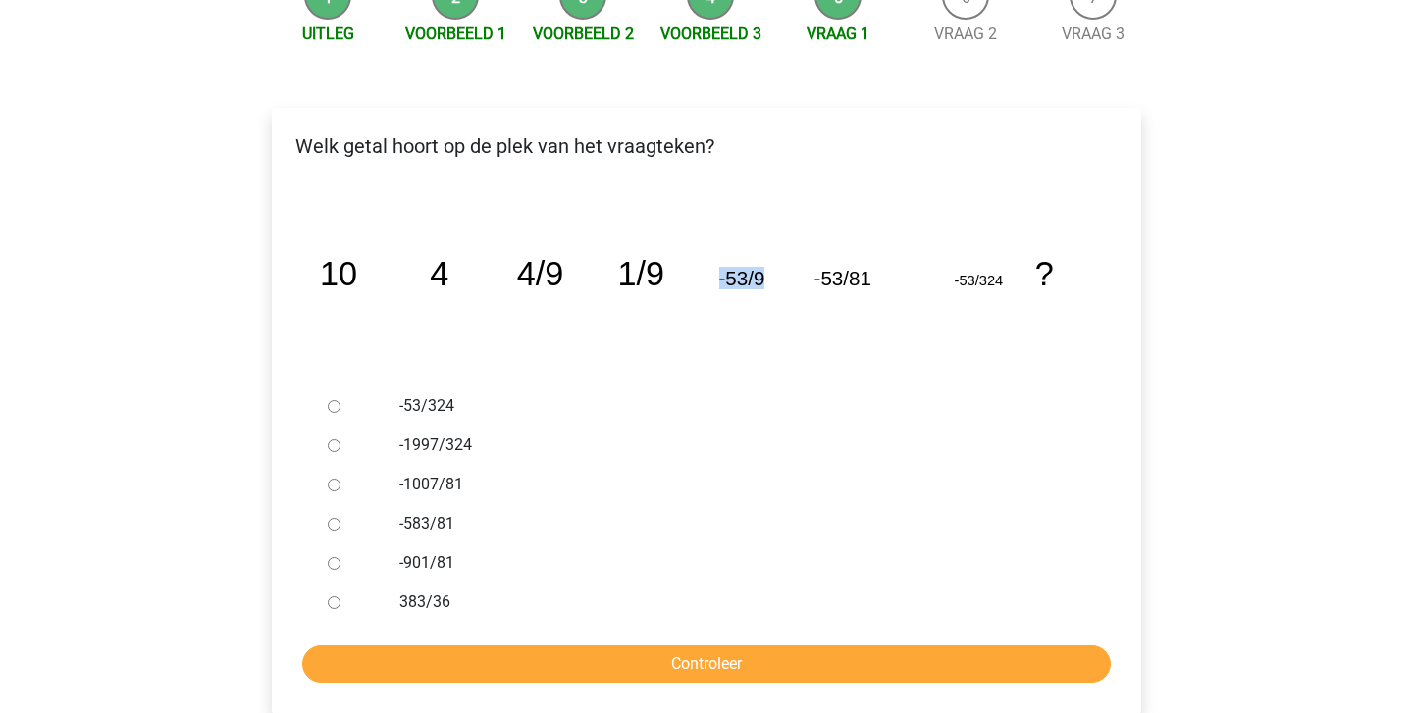
drag, startPoint x: 712, startPoint y: 276, endPoint x: 766, endPoint y: 274, distance: 54.0
click at [766, 274] on icon "image/svg+xml 10 4 4/9 1/9 -53/9 -53/81 -53/324 ?" at bounding box center [706, 285] width 806 height 202
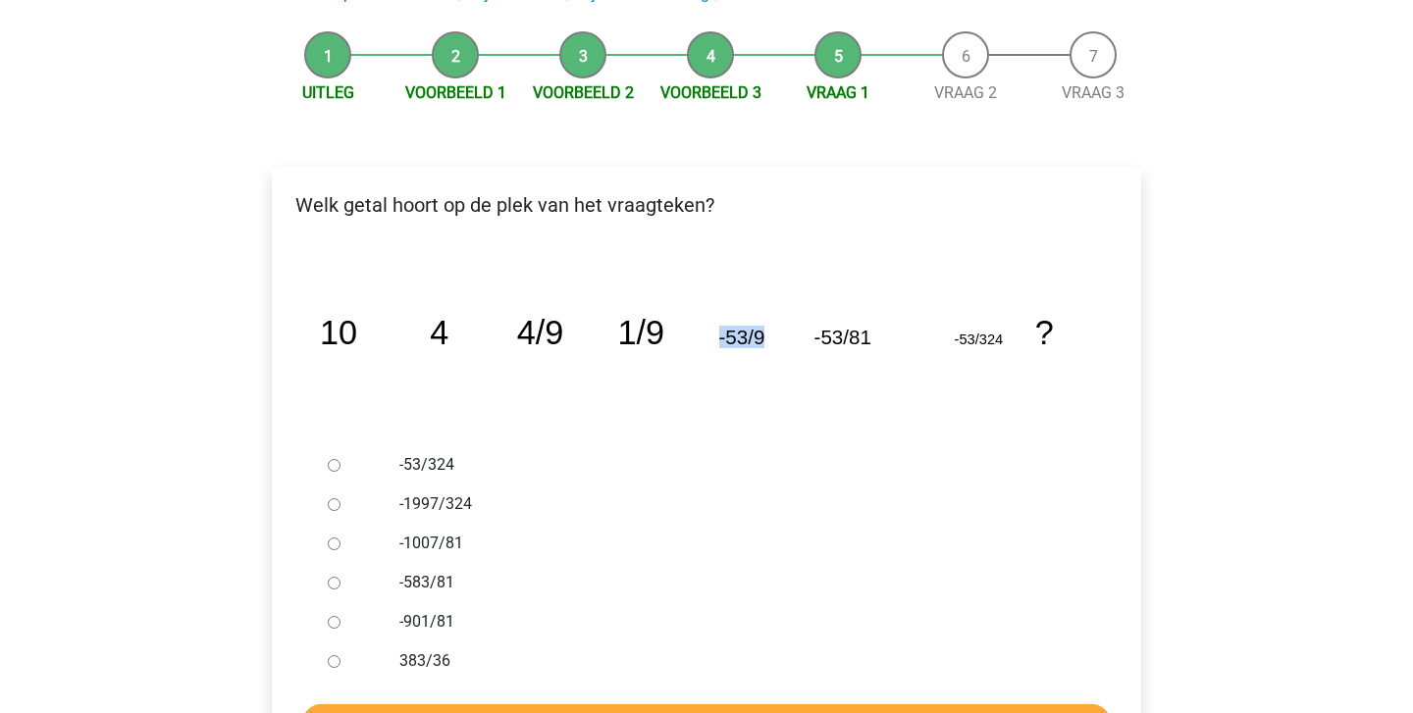
scroll to position [0, 0]
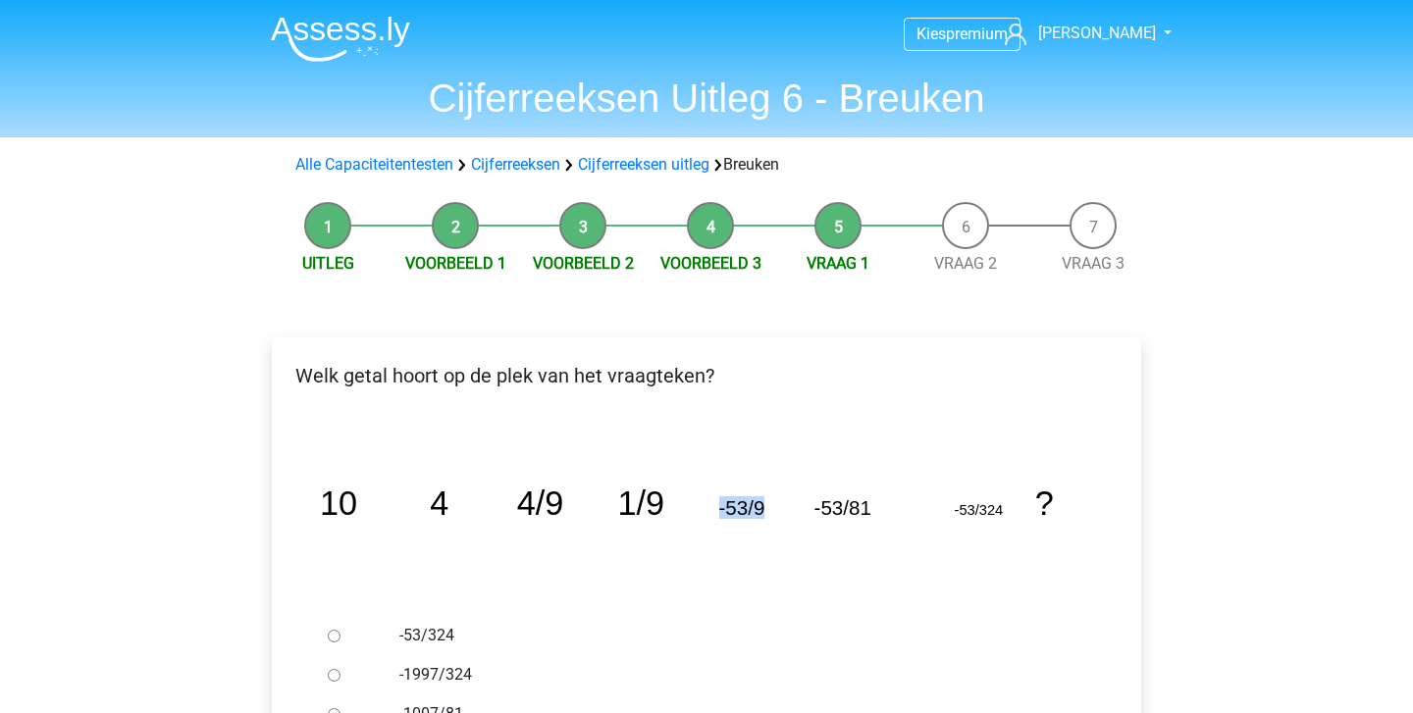
click at [344, 28] on img at bounding box center [340, 39] width 139 height 46
